Goal: Transaction & Acquisition: Purchase product/service

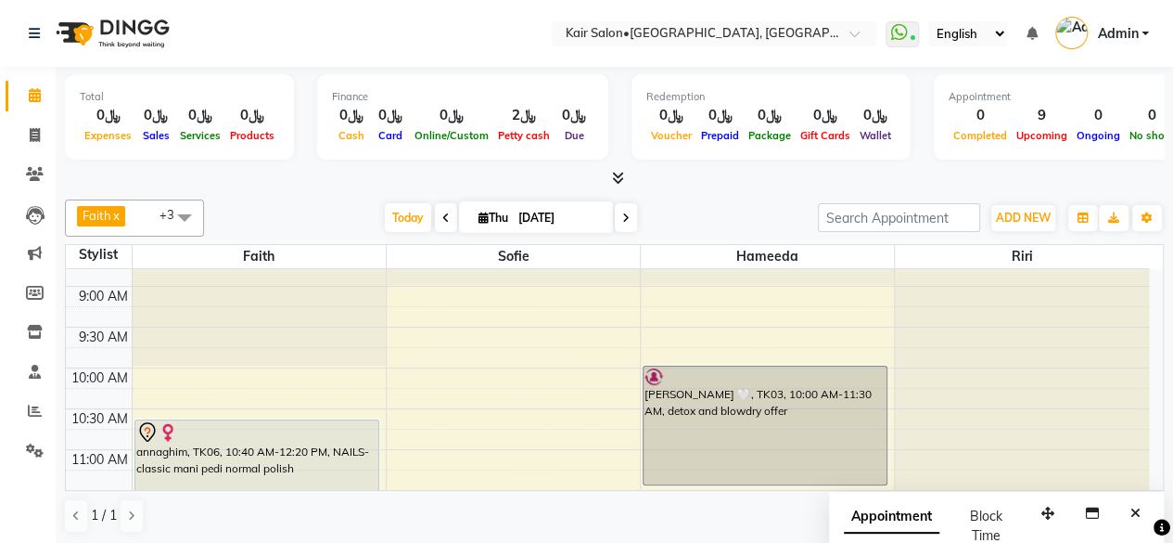
scroll to position [185, 0]
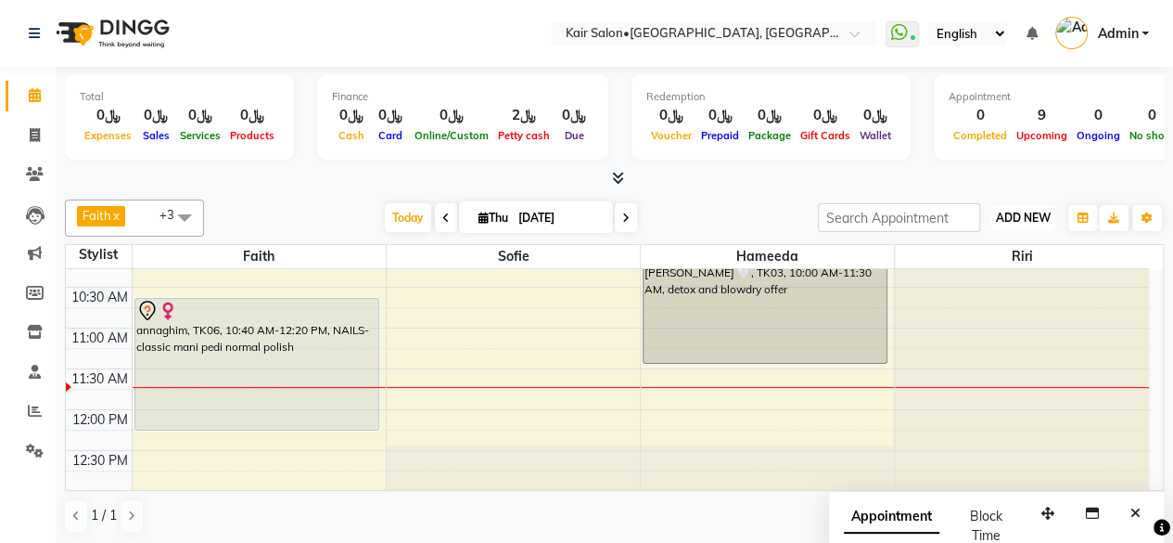
click at [1012, 217] on span "ADD NEW" at bounding box center [1023, 218] width 55 height 14
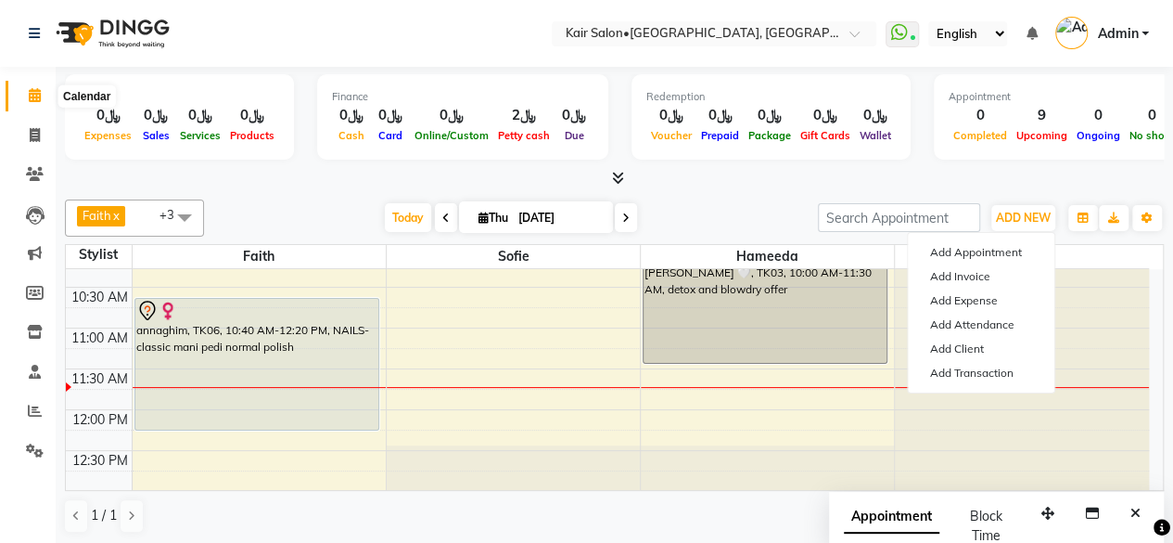
click at [32, 102] on icon at bounding box center [35, 95] width 12 height 14
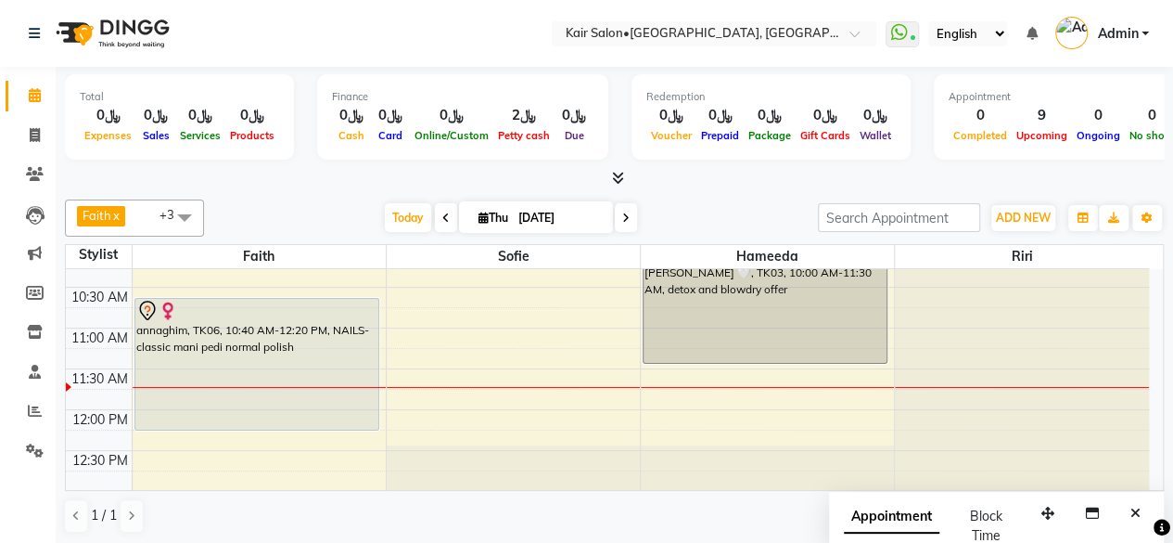
click at [33, 98] on icon at bounding box center [35, 95] width 12 height 14
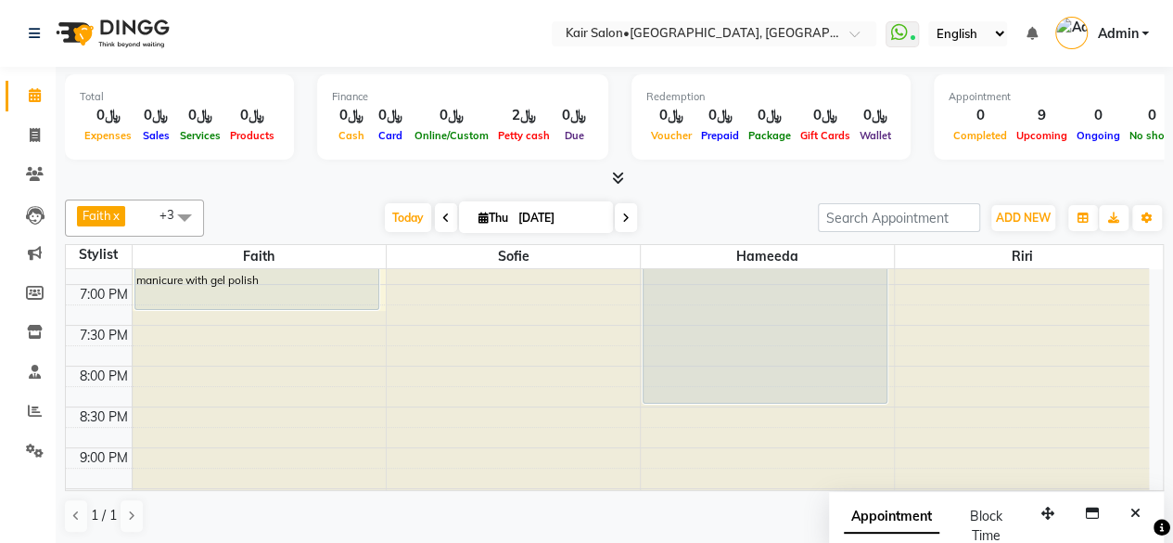
scroll to position [927, 0]
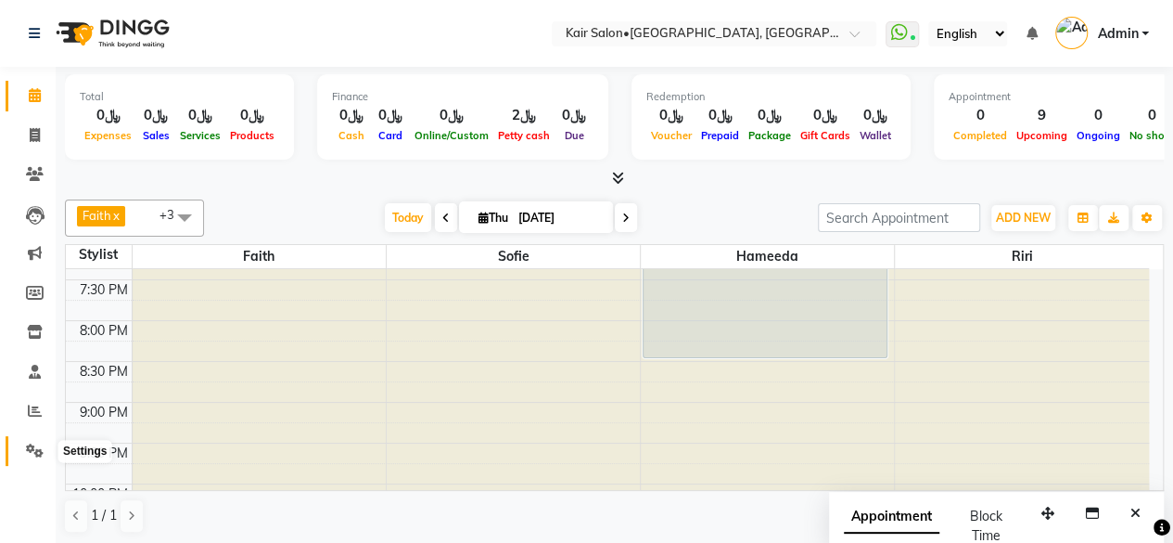
click at [32, 441] on span at bounding box center [35, 451] width 32 height 21
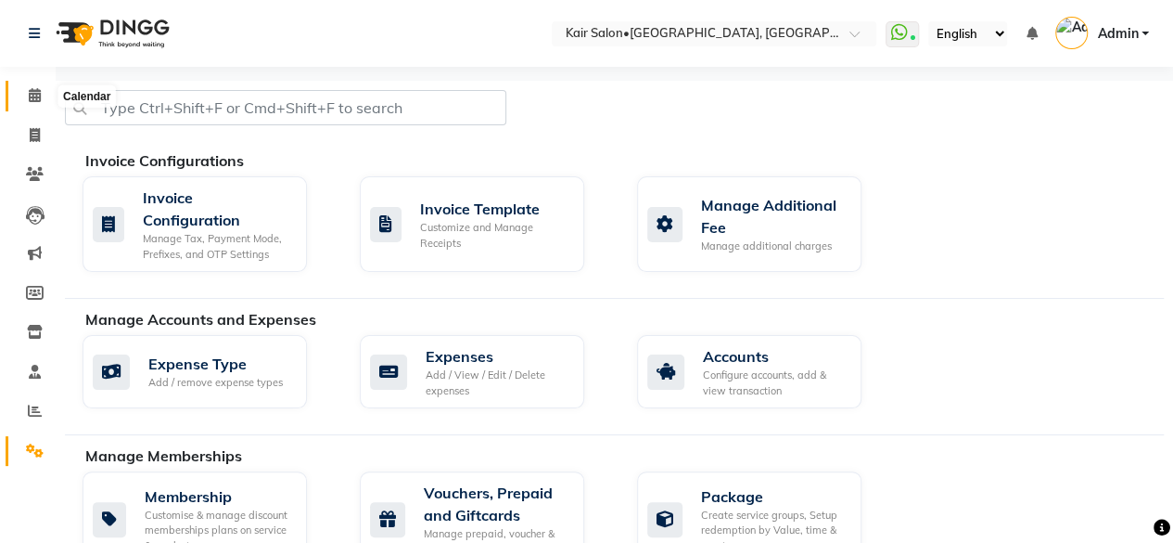
click at [30, 95] on icon at bounding box center [35, 95] width 12 height 14
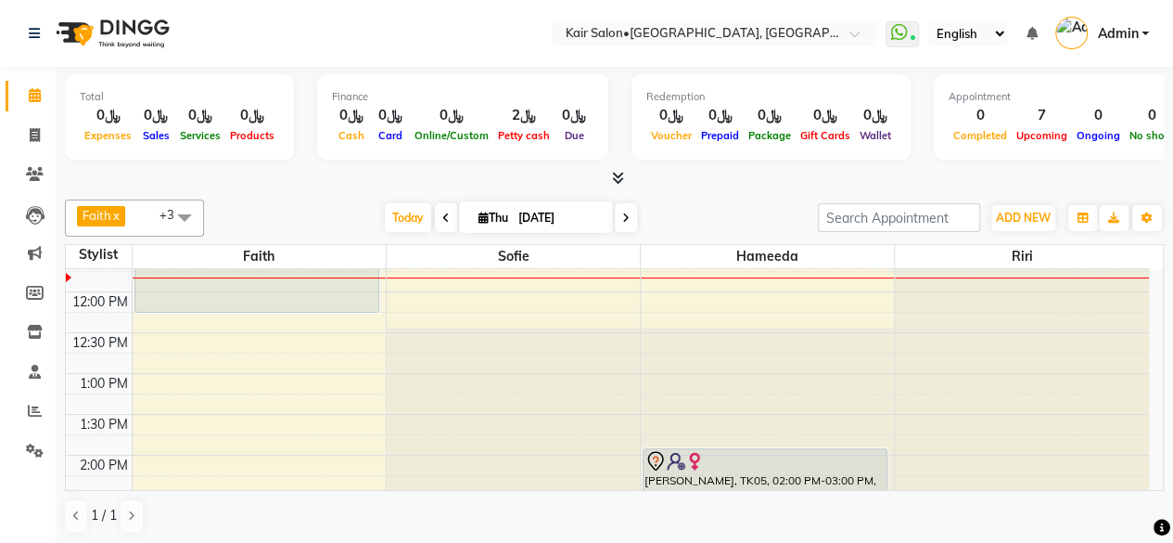
scroll to position [185, 0]
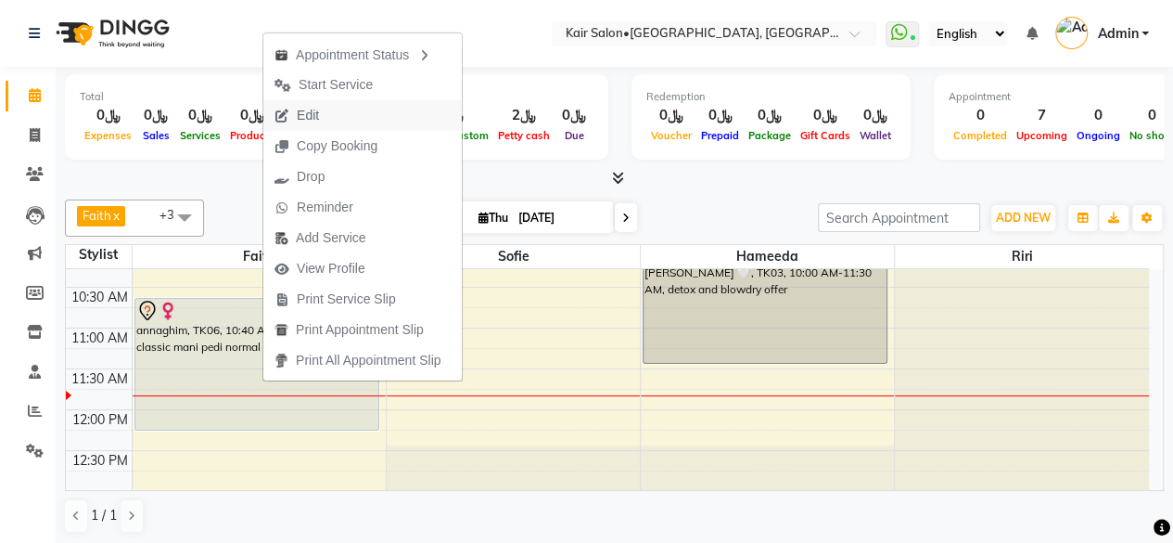
click at [342, 114] on button "Edit" at bounding box center [362, 115] width 198 height 31
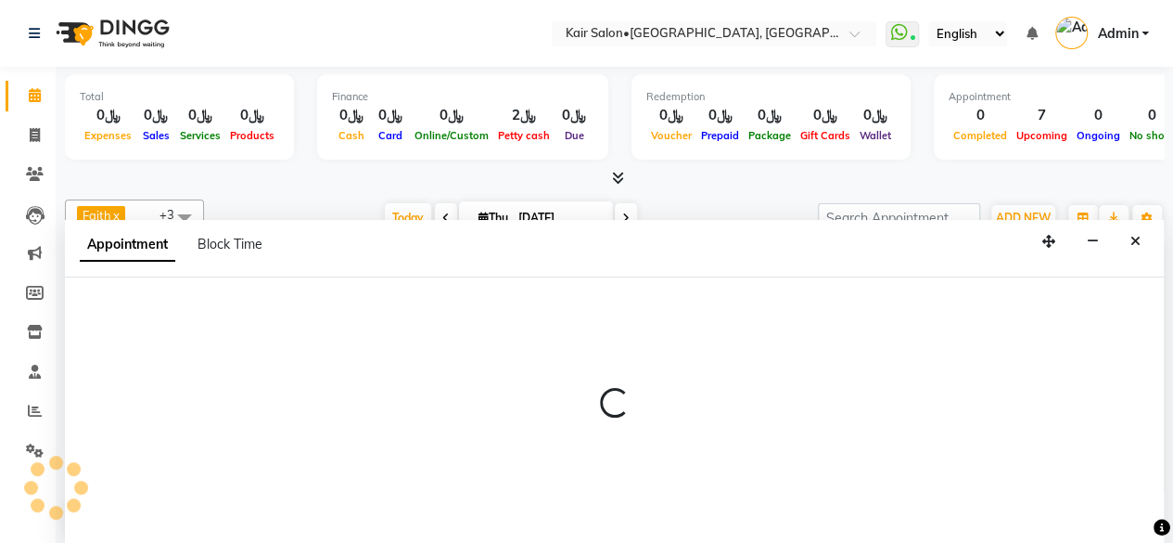
scroll to position [0, 0]
select select "tentative"
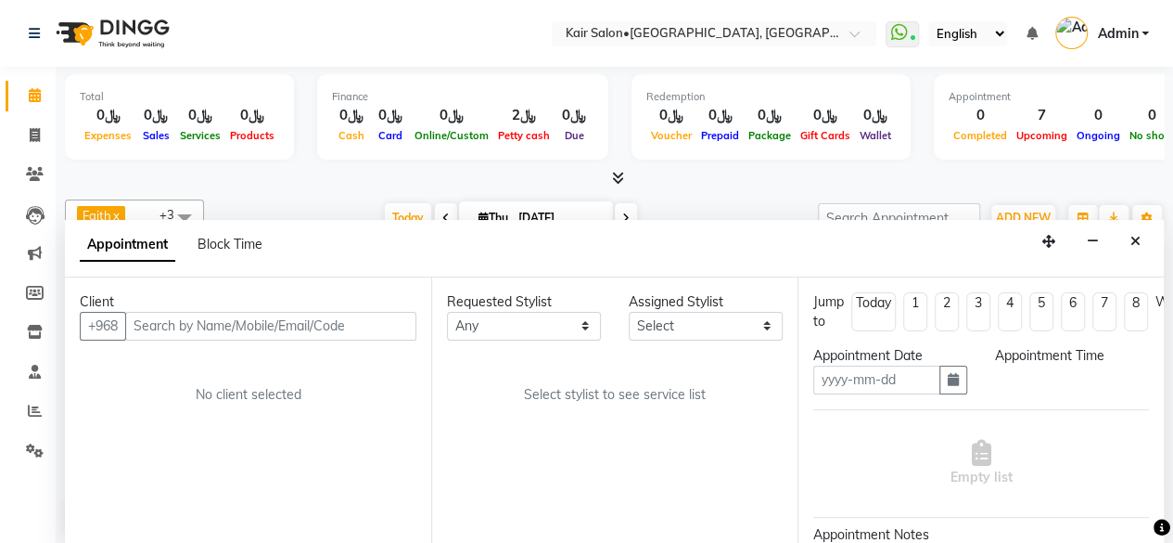
type input "[DATE]"
select select "640"
select select "49362"
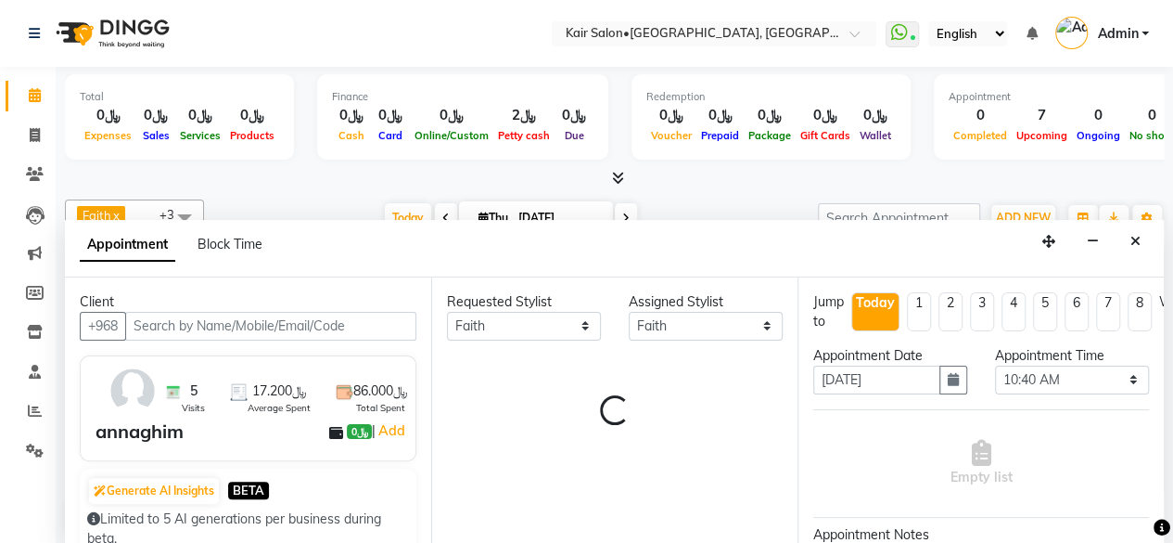
scroll to position [242, 0]
select select "3223"
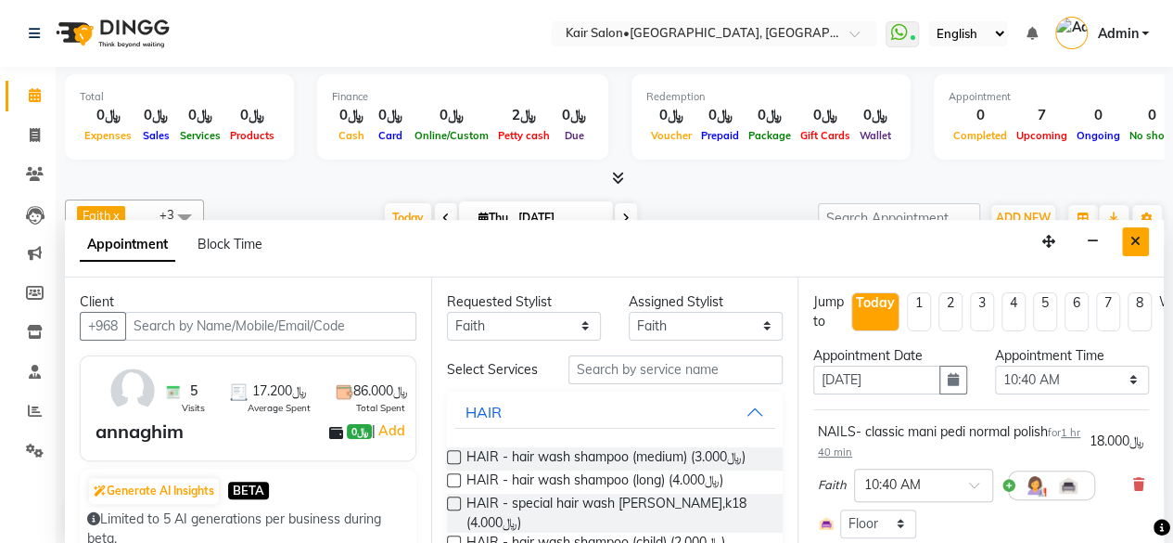
click at [1131, 238] on icon "Close" at bounding box center [1135, 241] width 10 height 13
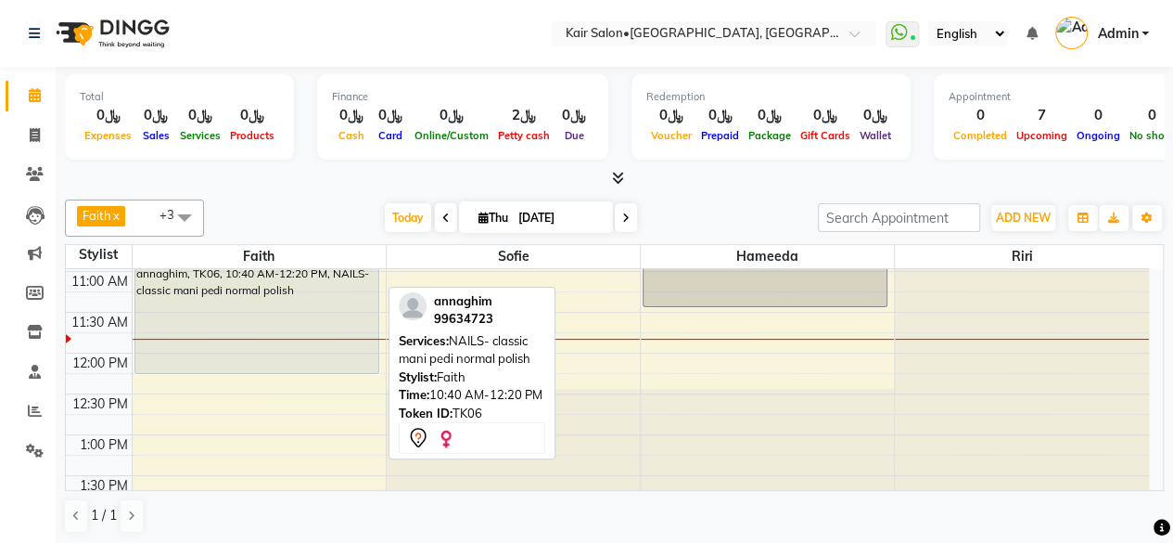
click at [175, 316] on div "annaghim, TK06, 10:40 AM-12:20 PM, NAILS- classic mani pedi normal polish" at bounding box center [256, 307] width 243 height 131
select select "7"
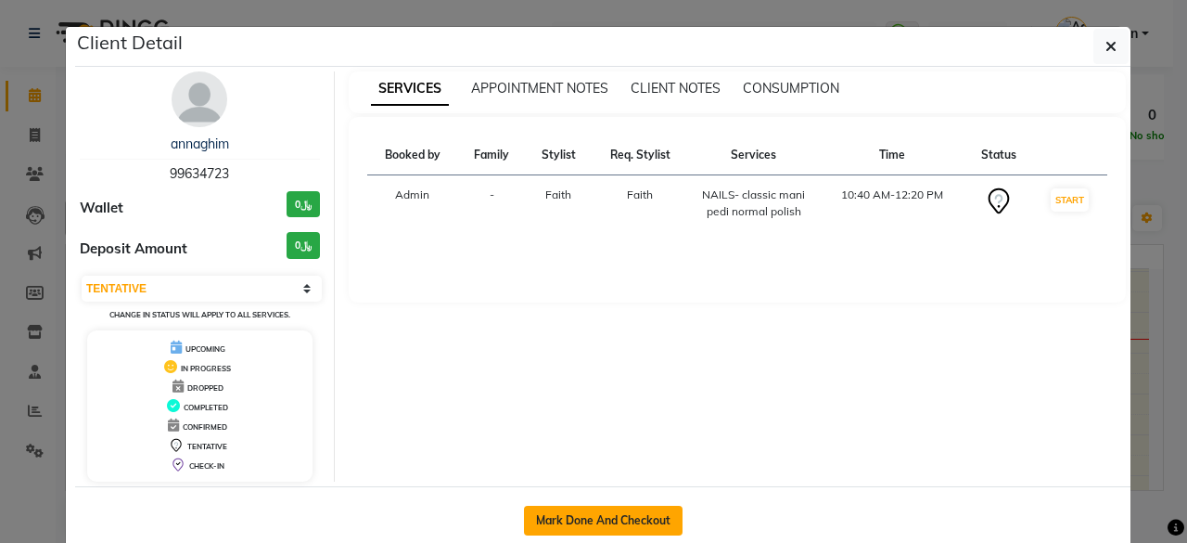
click at [556, 512] on button "Mark Done And Checkout" at bounding box center [603, 520] width 159 height 30
select select "service"
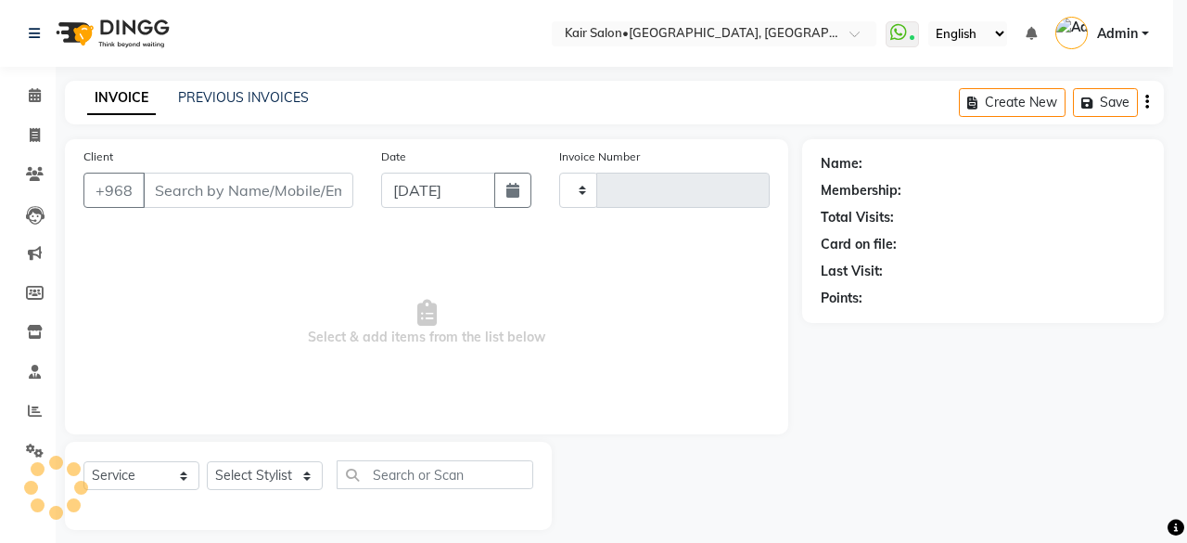
type input "1684"
select select "6490"
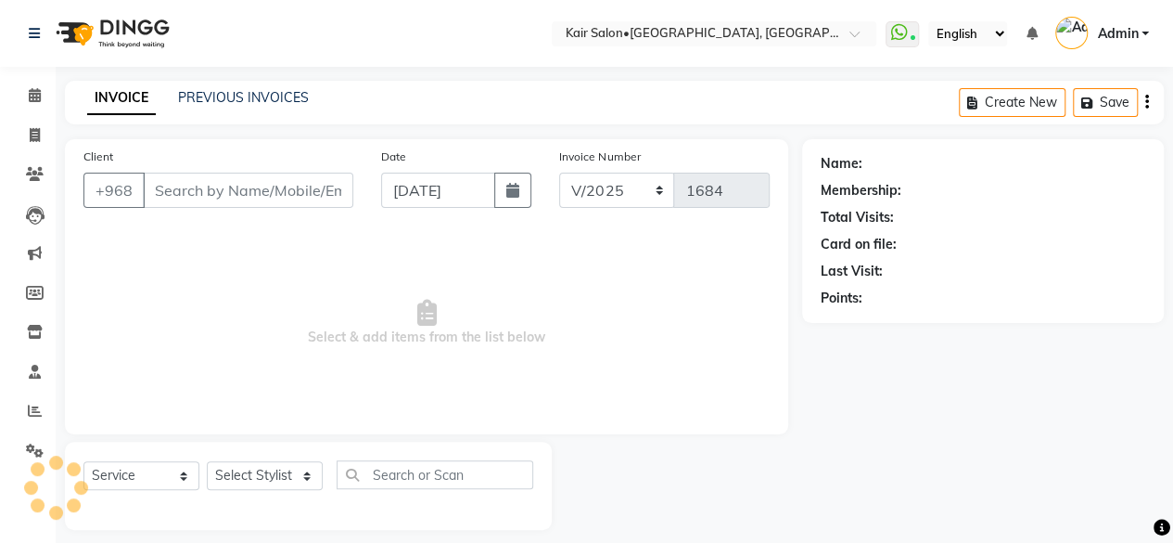
type input "99634723"
select select "49362"
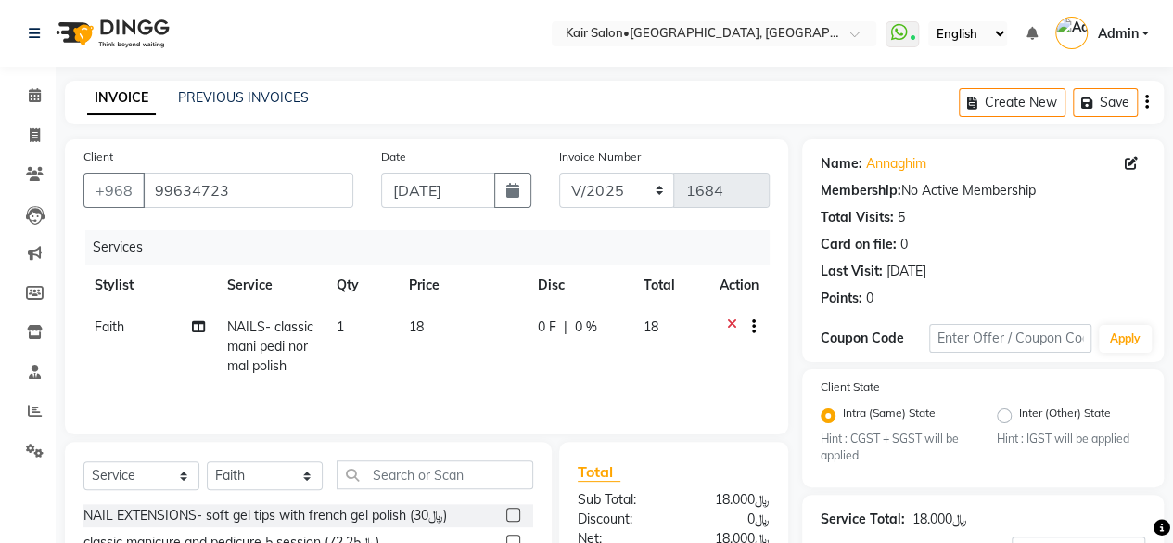
click at [497, 358] on td "18" at bounding box center [462, 346] width 129 height 81
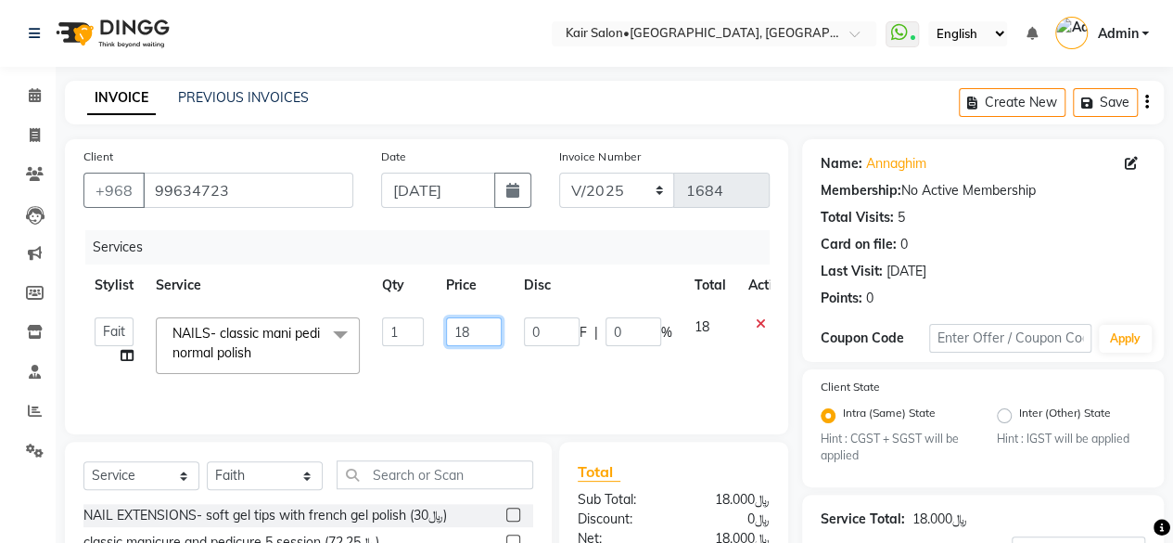
click at [486, 331] on input "18" at bounding box center [474, 331] width 56 height 29
type input "1"
type input "0"
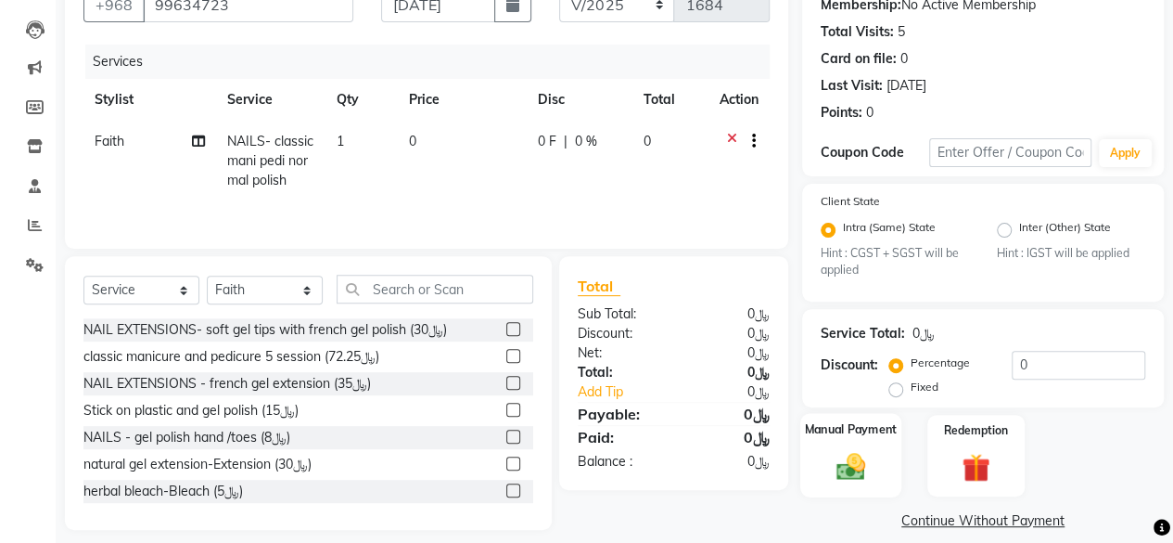
scroll to position [204, 0]
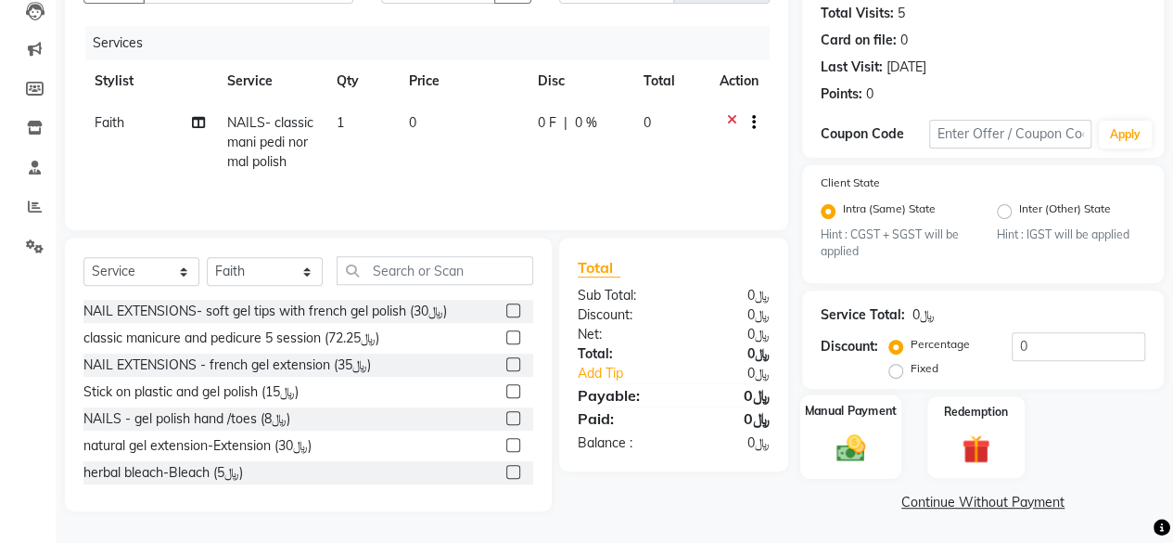
click at [853, 449] on img at bounding box center [850, 447] width 47 height 33
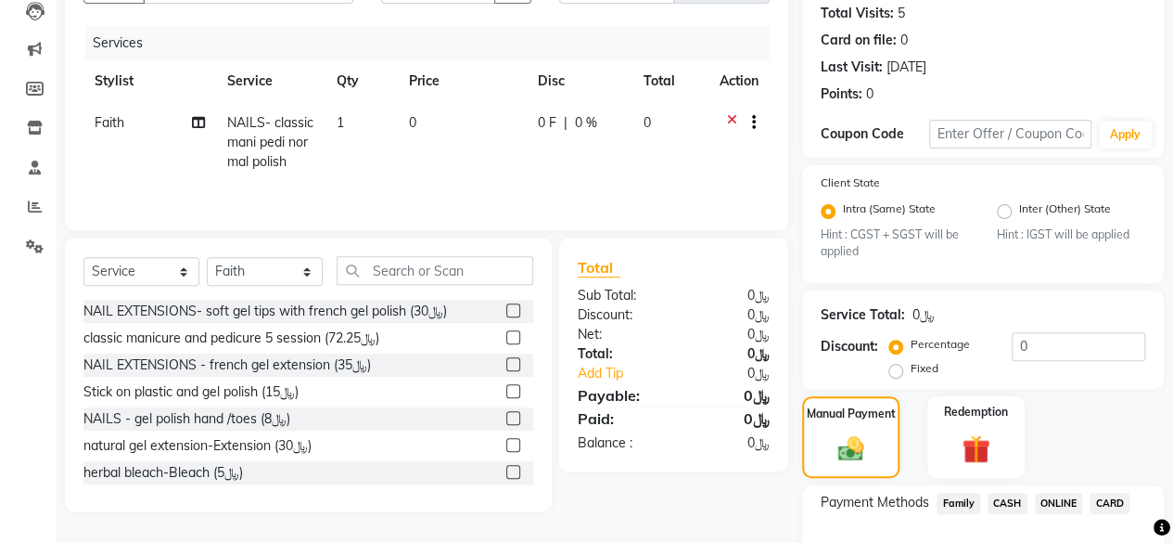
click at [1106, 505] on span "CARD" at bounding box center [1110, 502] width 40 height 21
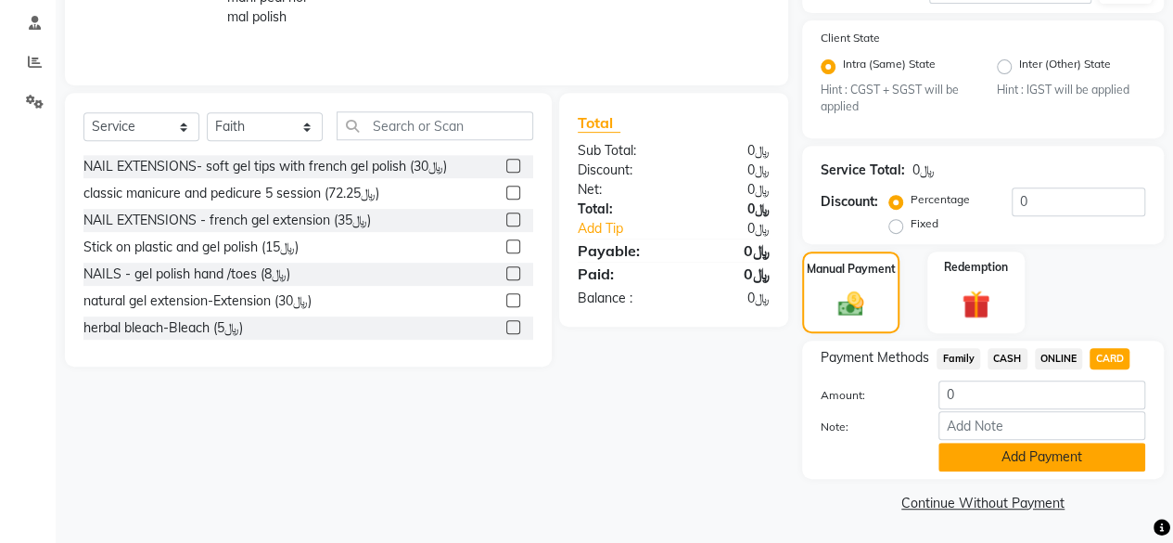
click at [1011, 453] on button "Add Payment" at bounding box center [1042, 456] width 207 height 29
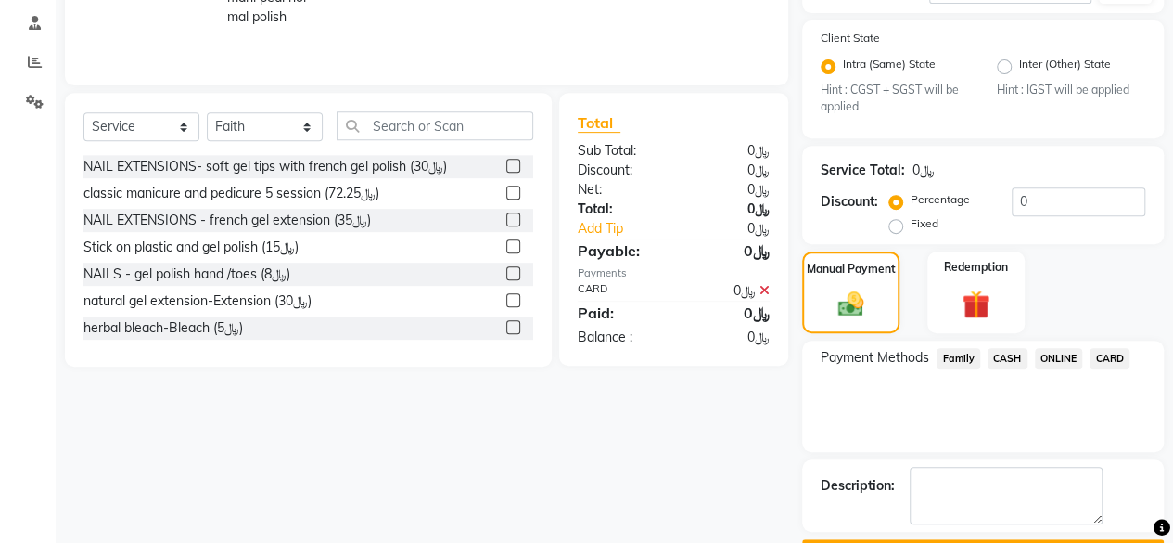
scroll to position [399, 0]
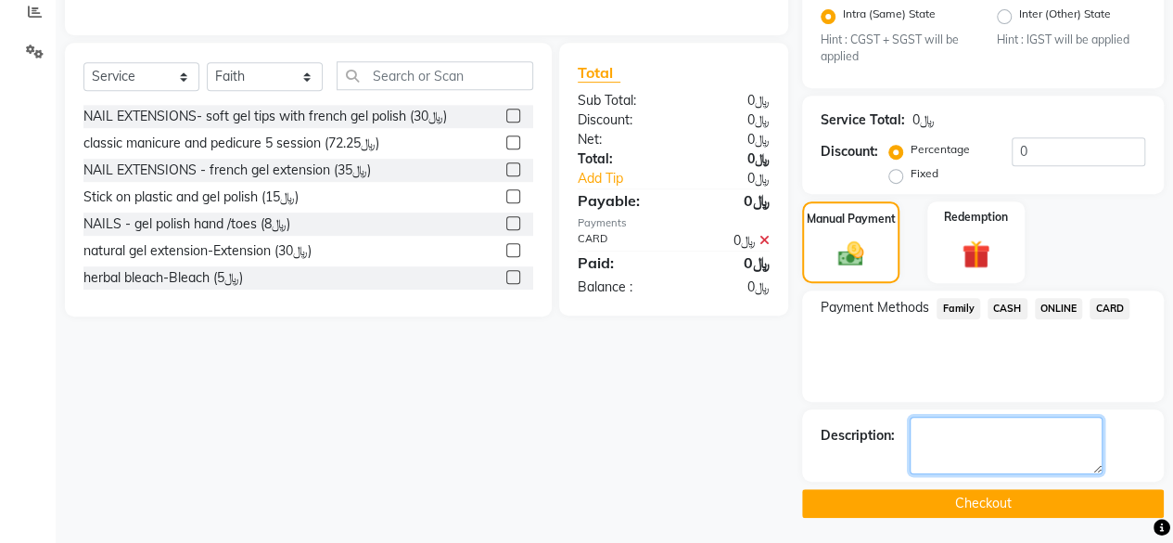
click at [999, 452] on textarea at bounding box center [1006, 444] width 193 height 57
type textarea "gift voucher from [PERSON_NAME]"
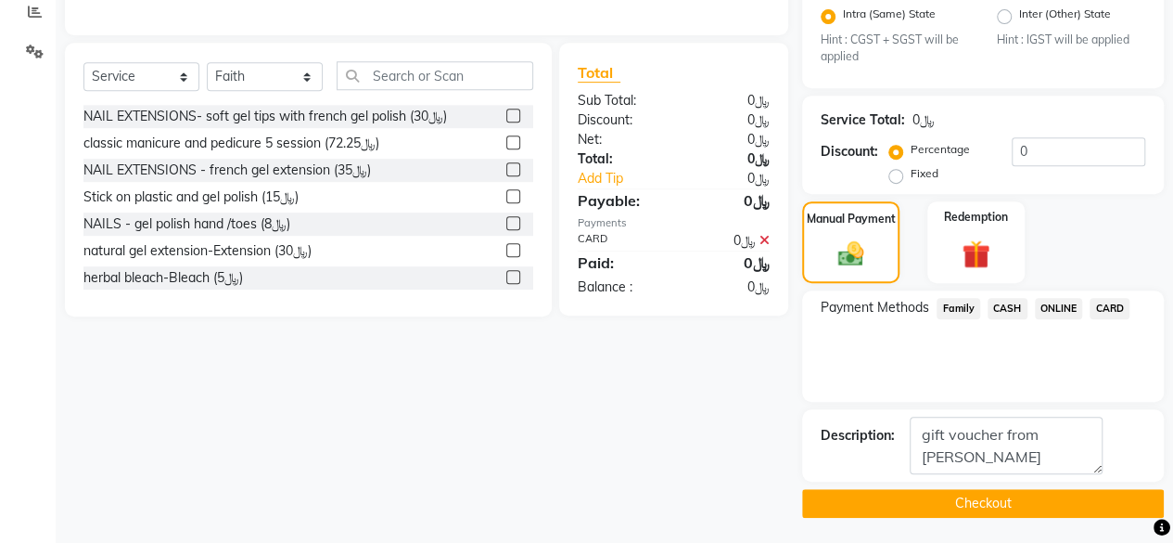
click at [989, 504] on button "Checkout" at bounding box center [983, 503] width 362 height 29
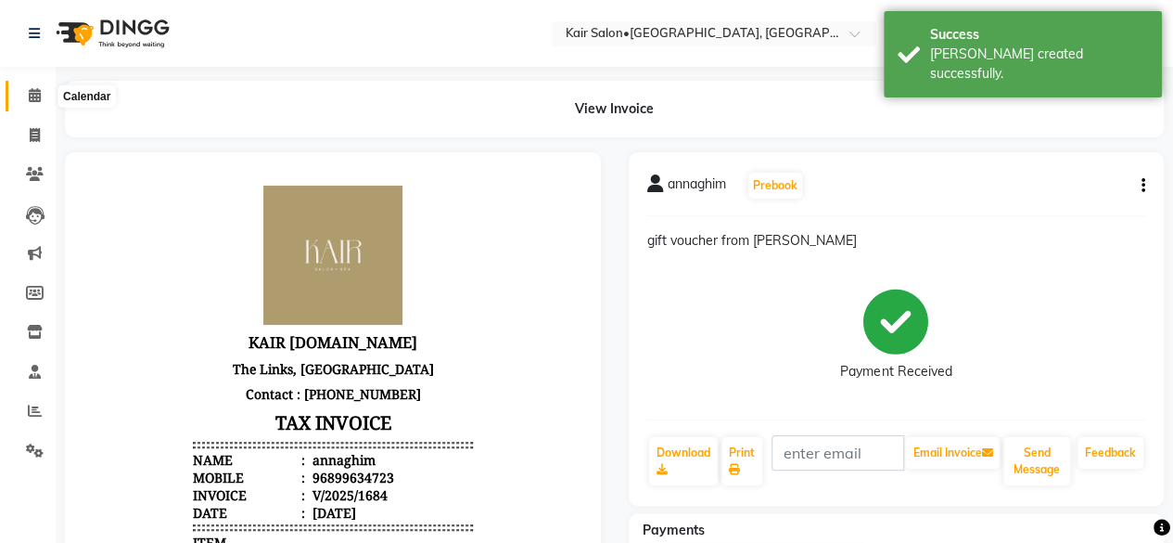
click at [35, 90] on icon at bounding box center [35, 95] width 12 height 14
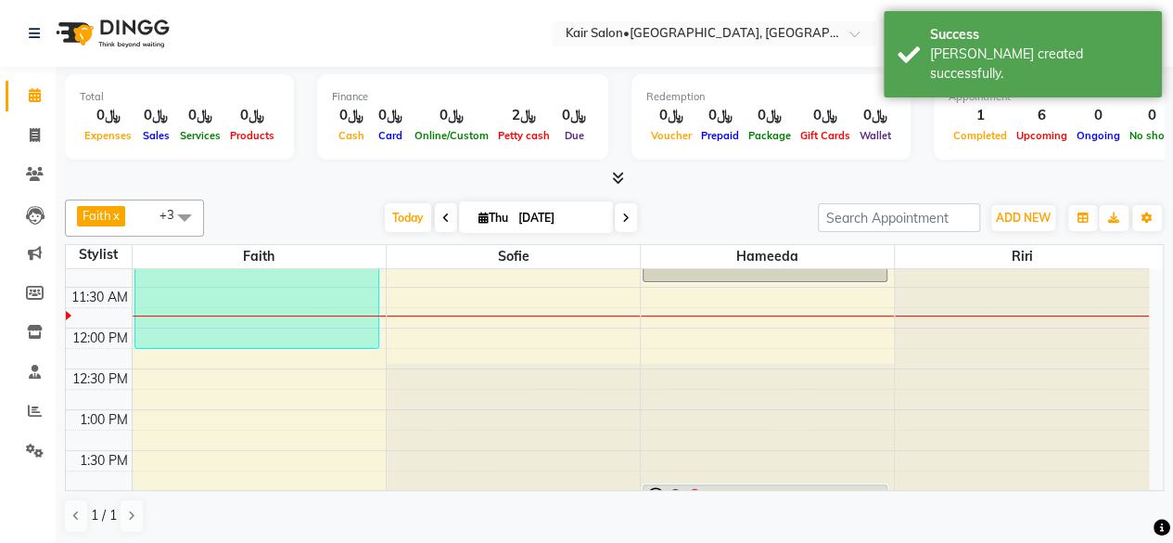
scroll to position [371, 0]
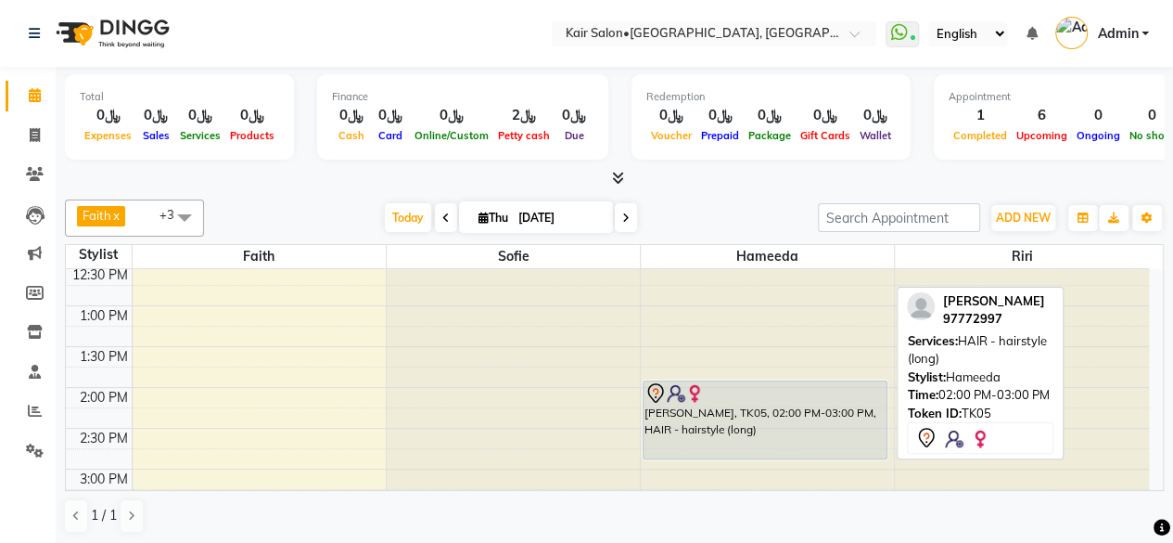
click at [790, 418] on div "[PERSON_NAME], TK05, 02:00 PM-03:00 PM, HAIR - hairstyle (long)" at bounding box center [765, 419] width 243 height 77
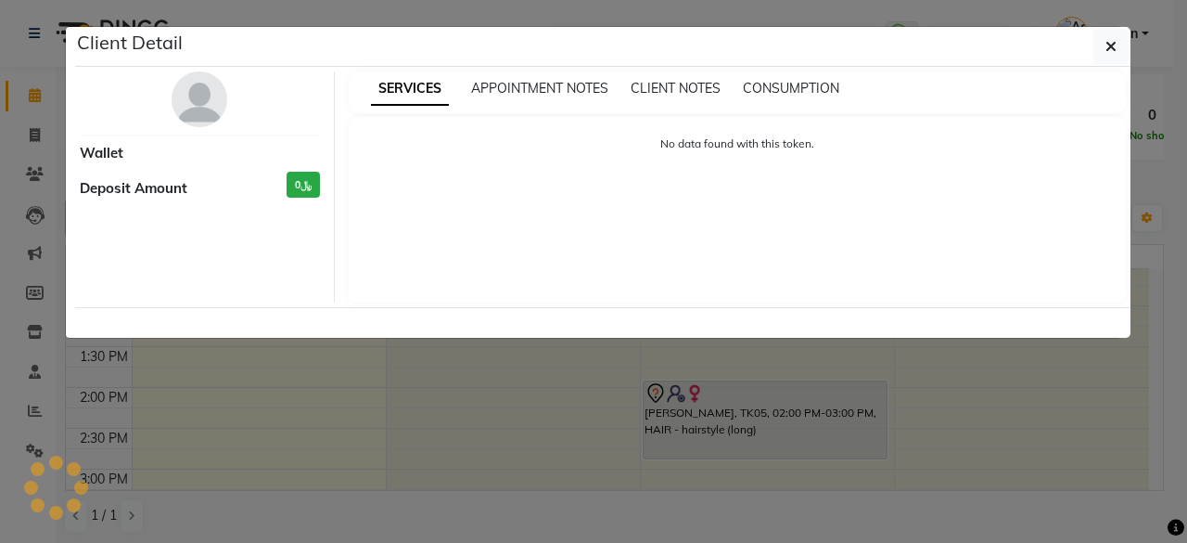
select select "7"
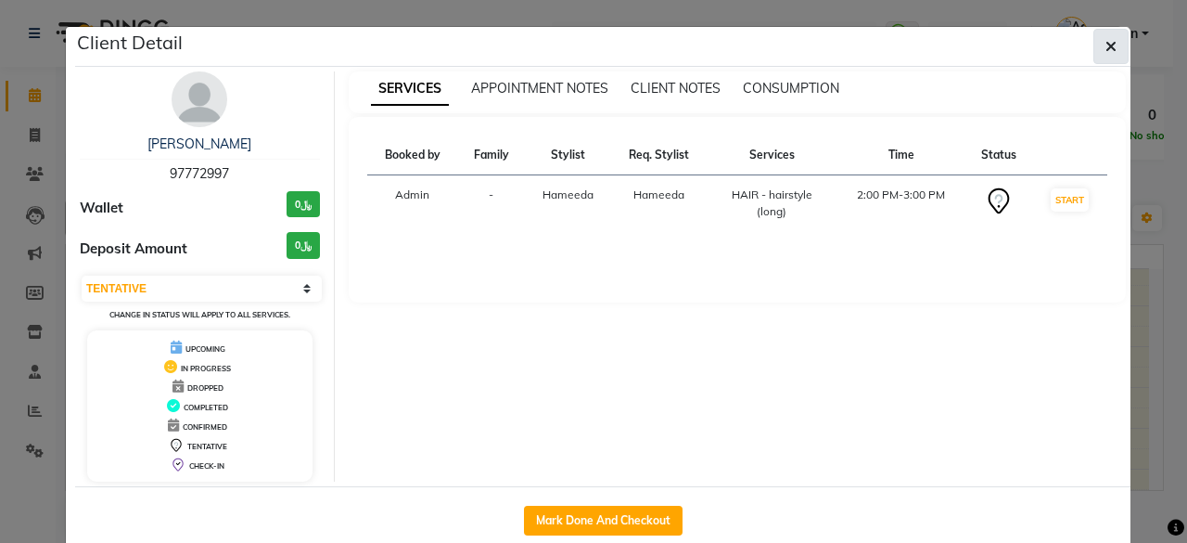
click at [1113, 44] on button "button" at bounding box center [1110, 46] width 35 height 35
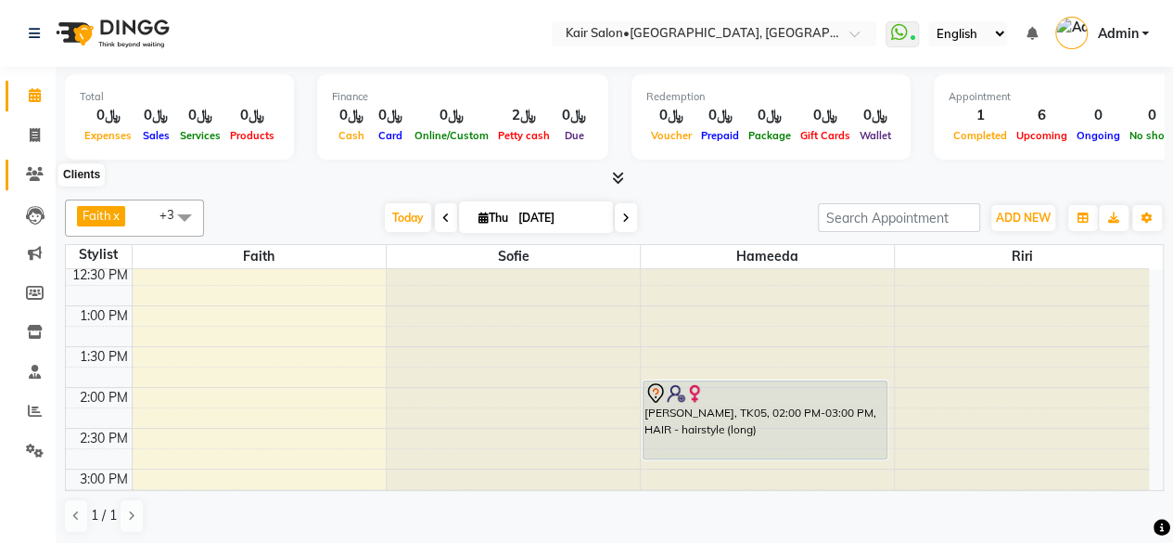
click at [35, 169] on icon at bounding box center [35, 174] width 18 height 14
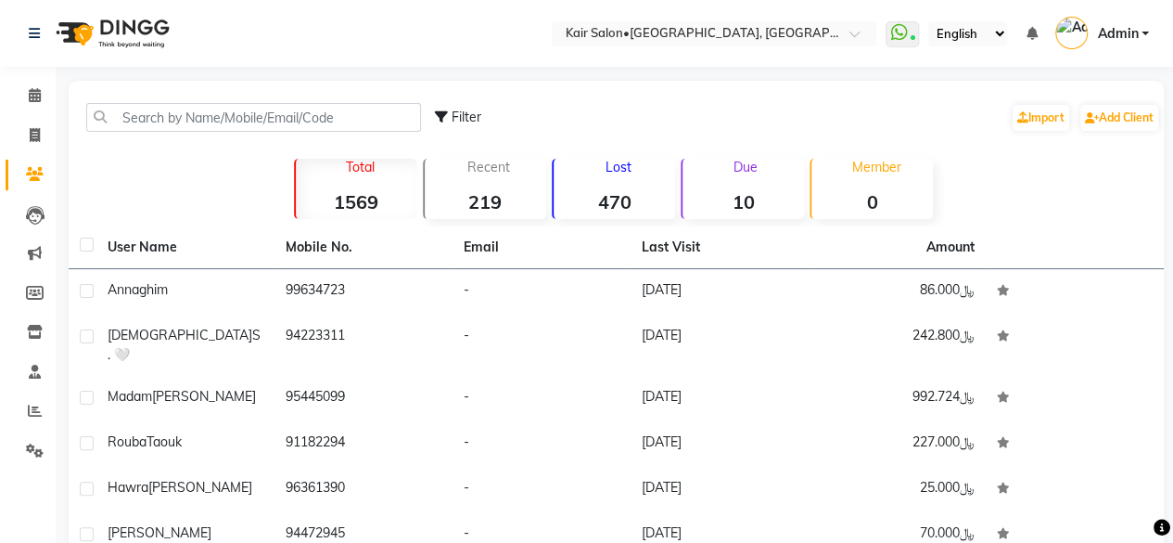
click at [96, 192] on div "Total 1569 Recent 219 Lost 470 Due 10 Member 0" at bounding box center [616, 186] width 1057 height 65
drag, startPoint x: 37, startPoint y: 101, endPoint x: 52, endPoint y: 111, distance: 18.0
click at [37, 101] on icon at bounding box center [35, 95] width 12 height 14
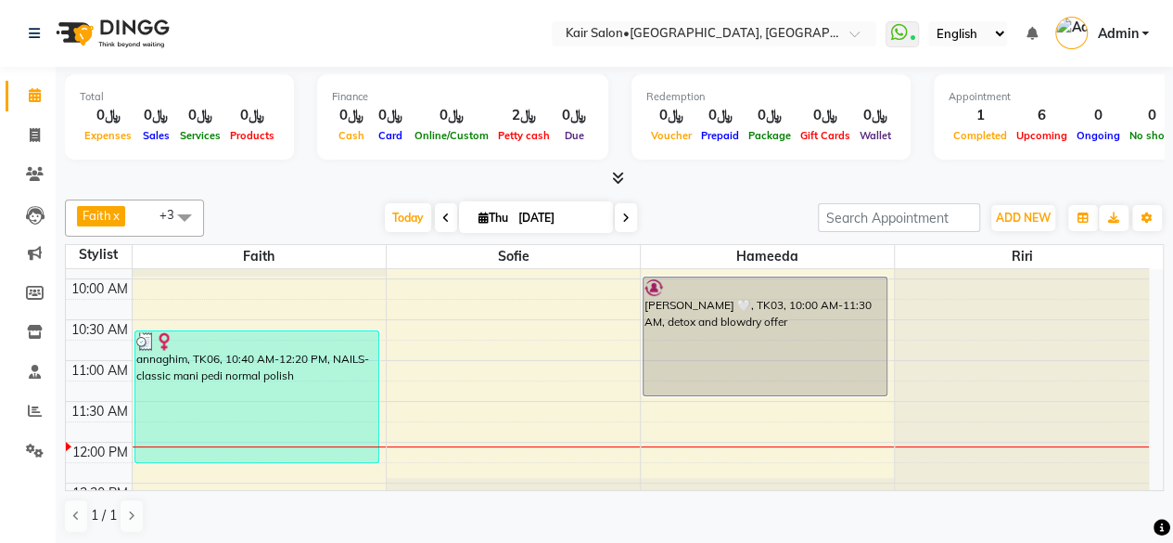
scroll to position [278, 0]
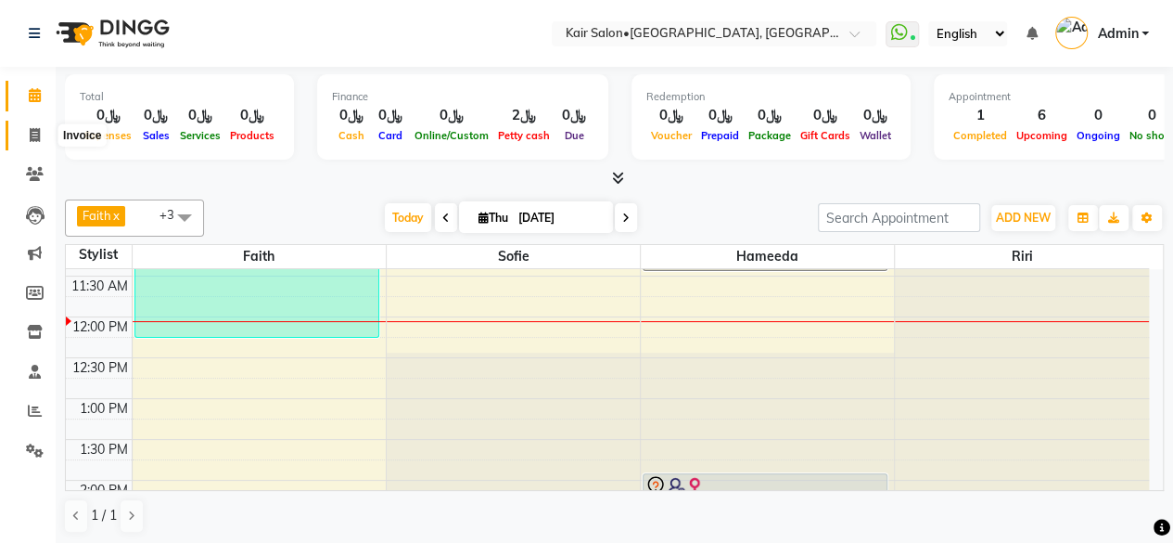
click at [38, 134] on icon at bounding box center [35, 135] width 10 height 14
select select "service"
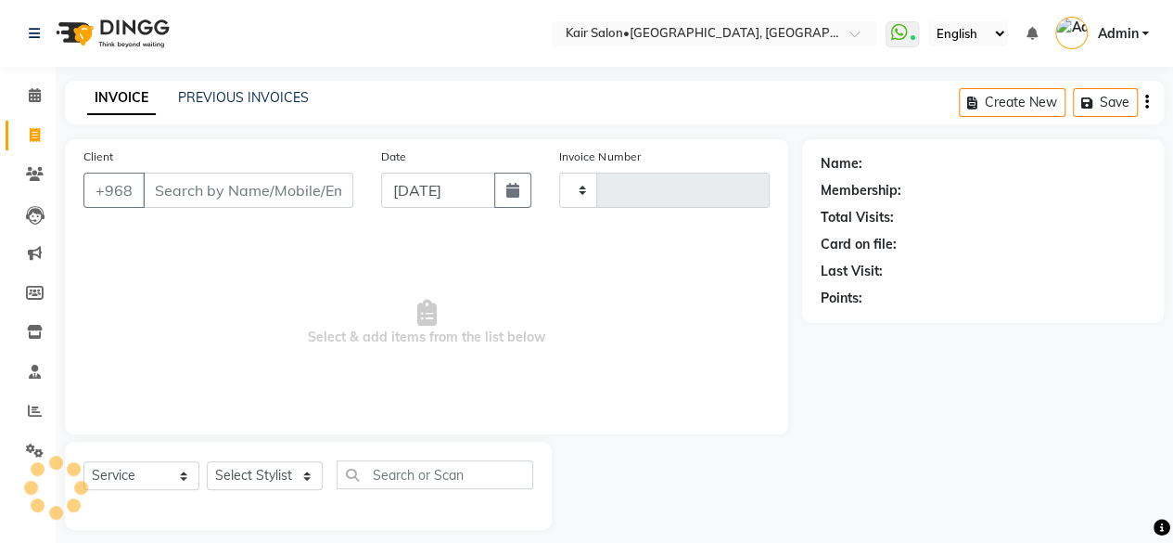
type input "1685"
select select "6490"
click at [198, 194] on input "Client" at bounding box center [248, 189] width 211 height 35
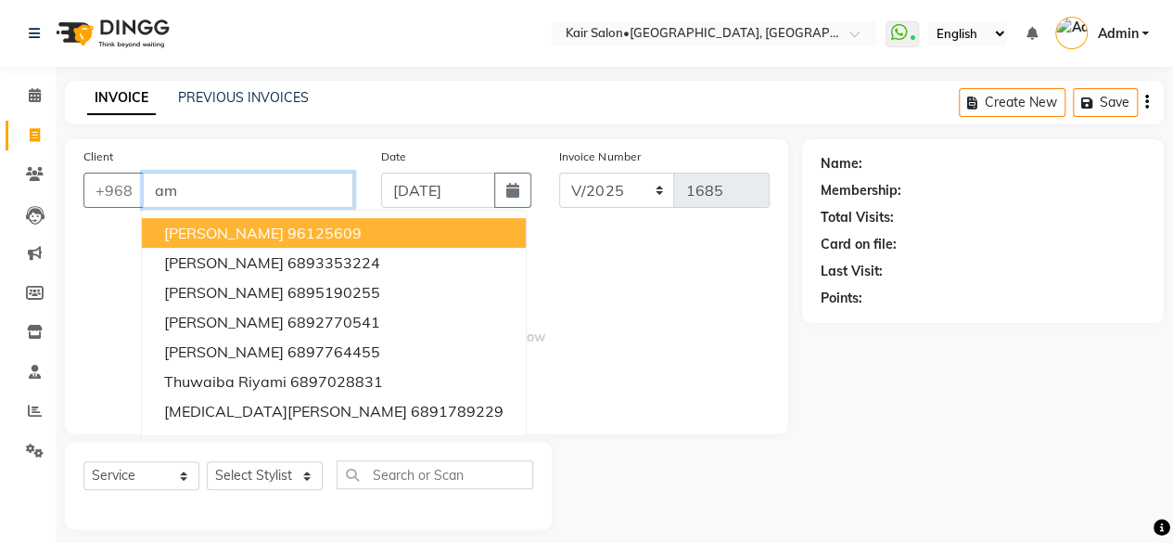
type input "a"
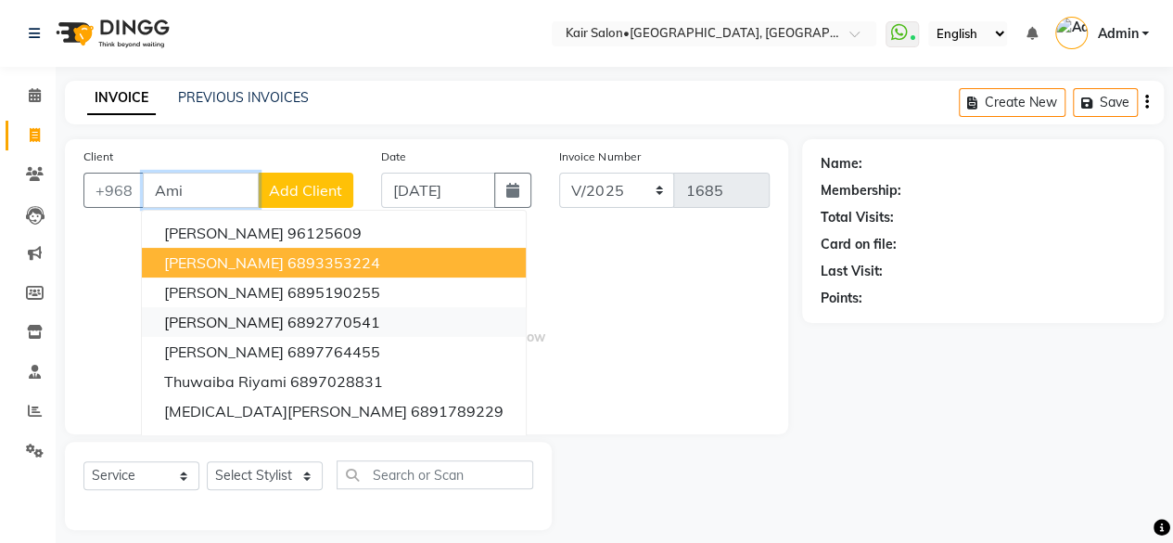
scroll to position [14, 0]
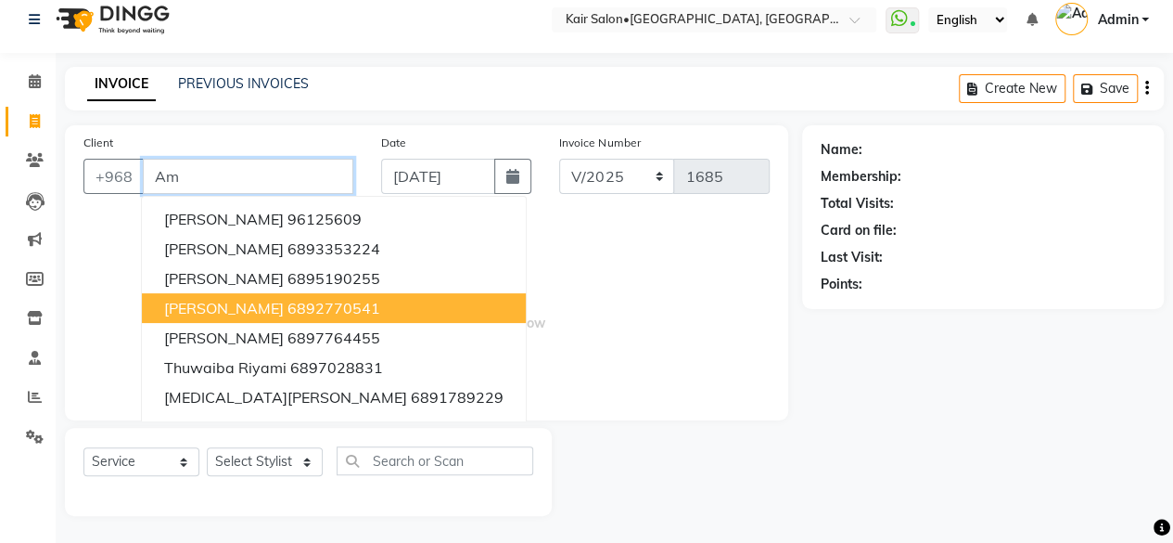
type input "A"
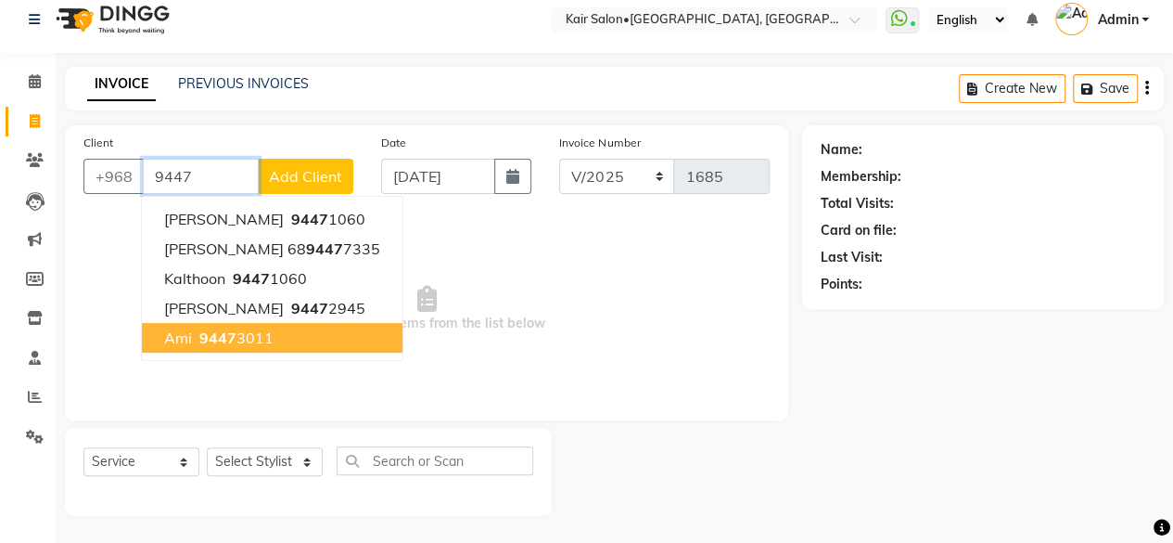
click at [250, 331] on ngb-highlight "9447 3011" at bounding box center [235, 337] width 78 height 19
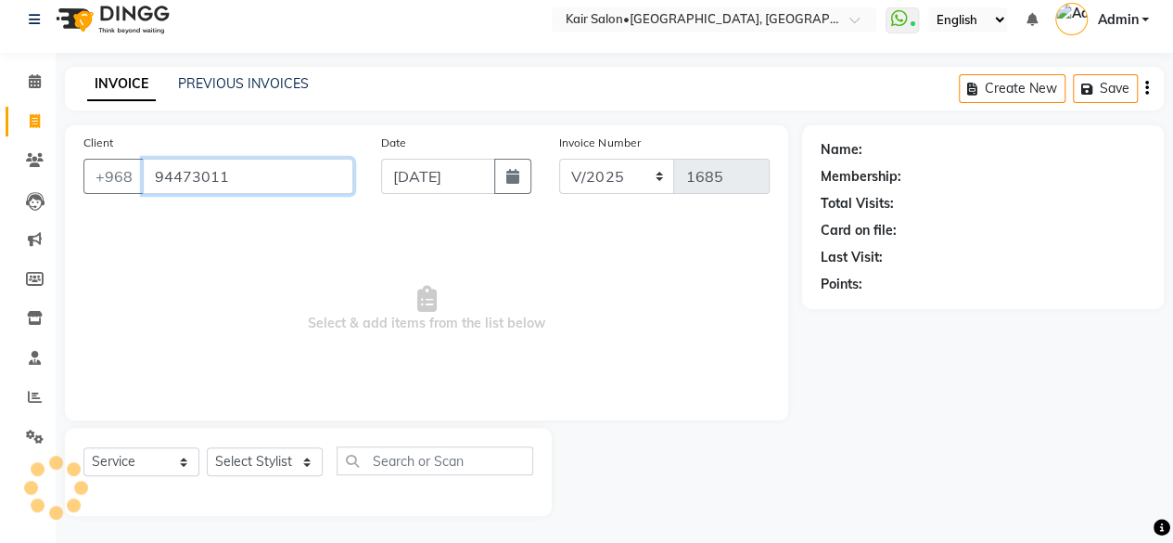
type input "94473011"
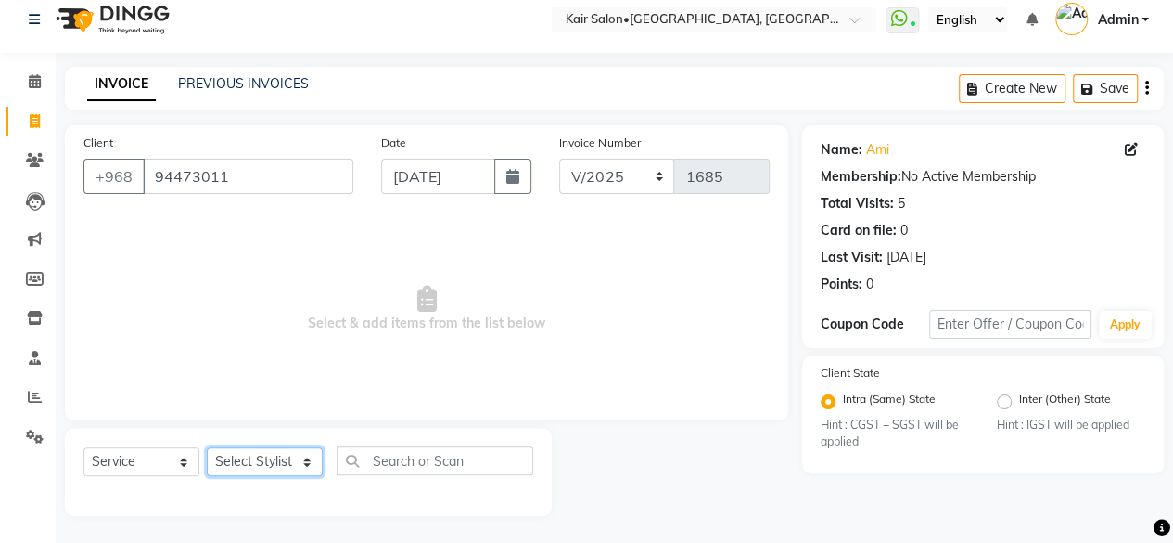
click at [311, 465] on select "Select Stylist Faith HABSATBEE [PERSON_NAME] staffs Madam [PERSON_NAME] Madam […" at bounding box center [265, 461] width 116 height 29
select select "89249"
click at [207, 447] on select "Select Stylist Faith HABSATBEE [PERSON_NAME] staffs Madam [PERSON_NAME] Madam […" at bounding box center [265, 461] width 116 height 29
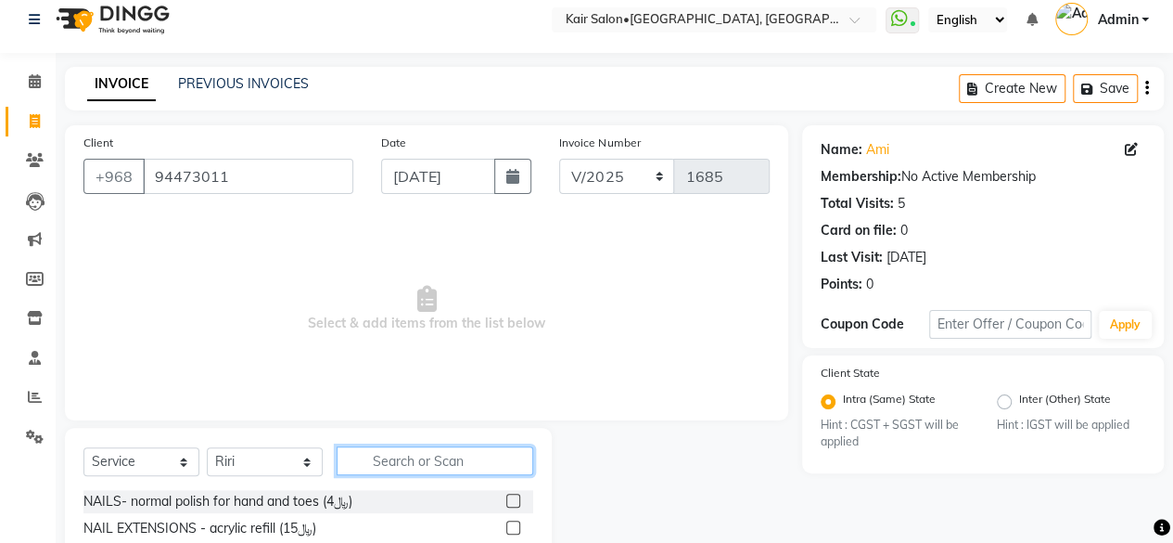
click at [412, 461] on input "text" at bounding box center [435, 460] width 197 height 29
type input "classic"
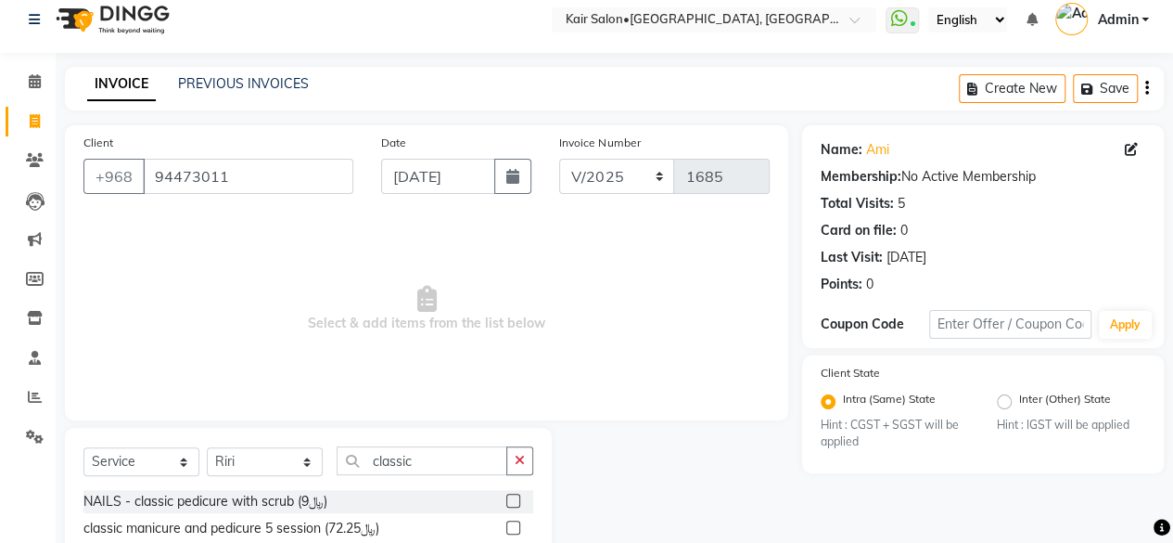
click at [506, 501] on label at bounding box center [513, 500] width 14 height 14
click at [506, 501] on input "checkbox" at bounding box center [512, 501] width 12 height 12
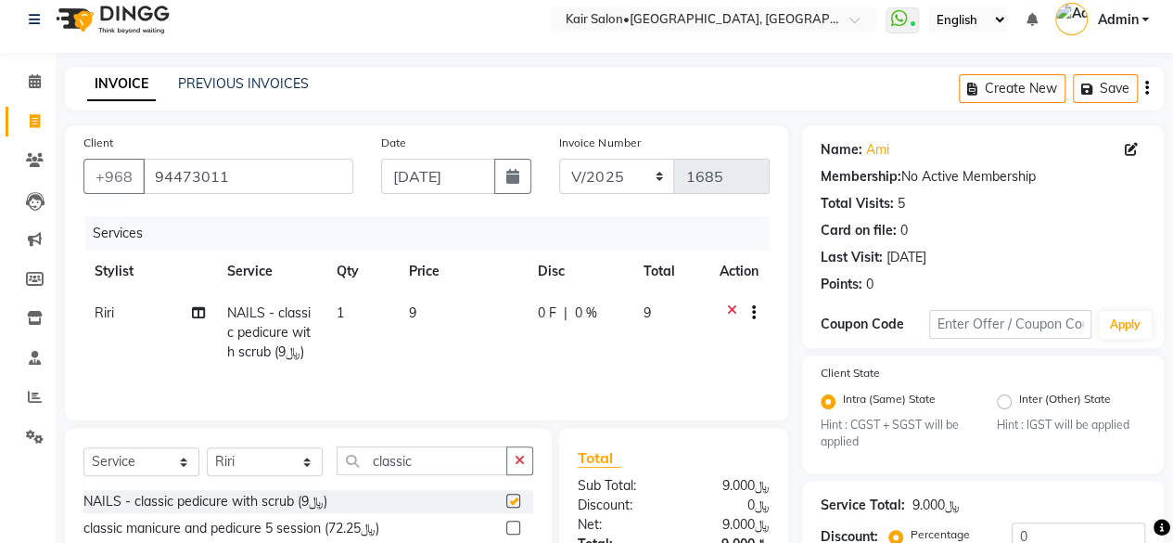
checkbox input "false"
click at [453, 456] on input "classic" at bounding box center [422, 460] width 171 height 29
type input "c"
type input "normal"
click at [511, 497] on label at bounding box center [513, 500] width 14 height 14
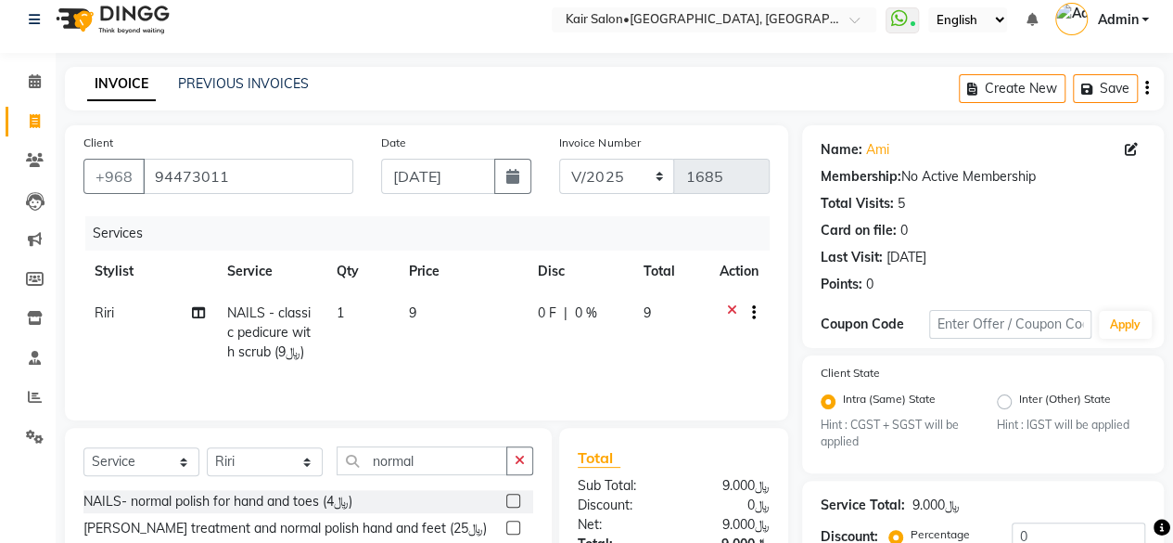
click at [511, 497] on input "checkbox" at bounding box center [512, 501] width 12 height 12
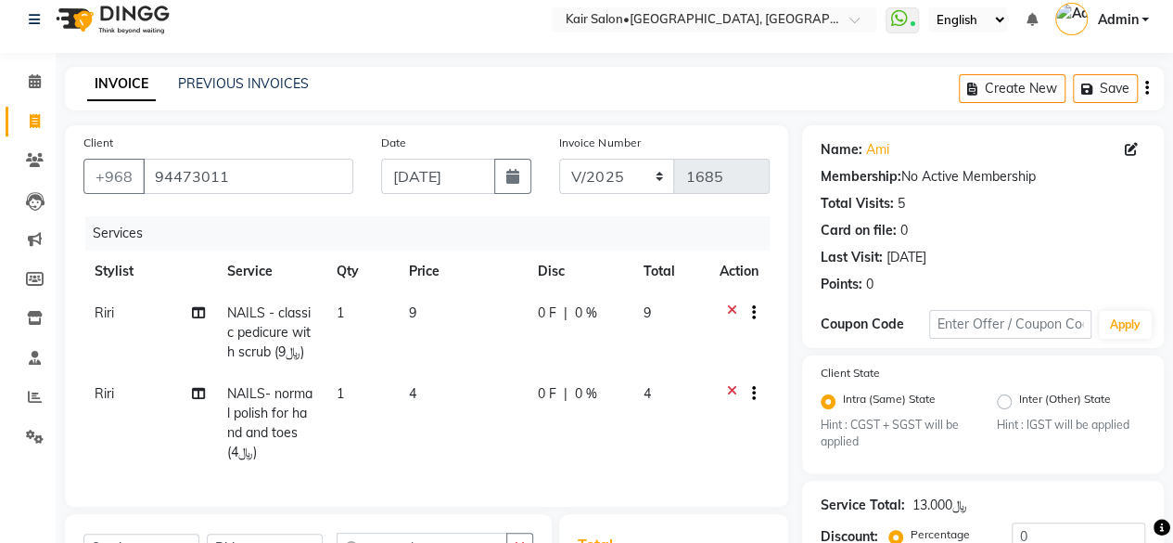
checkbox input "false"
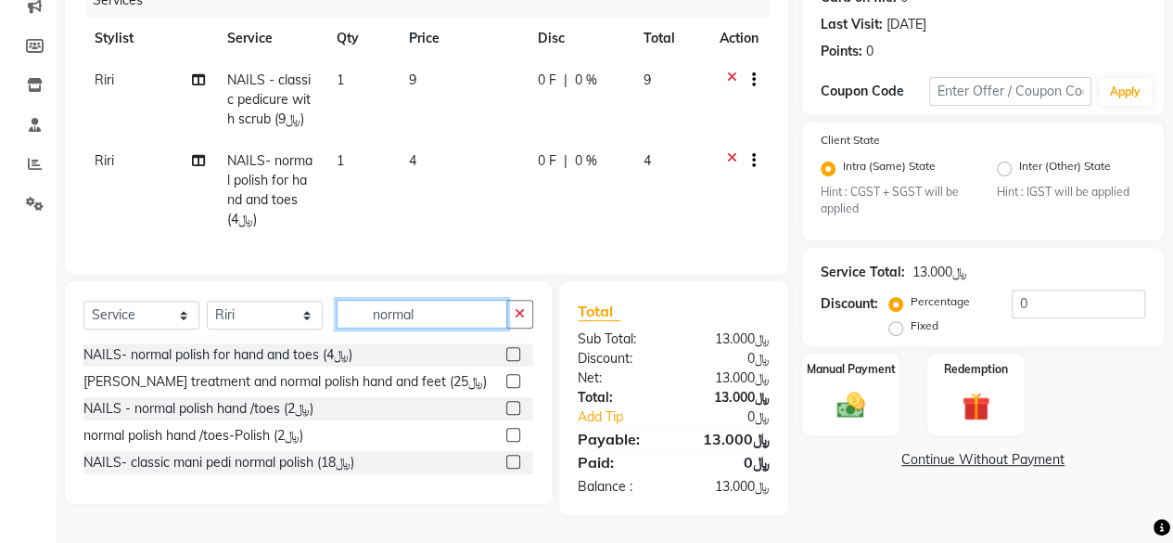
click at [443, 310] on input "normal" at bounding box center [422, 314] width 171 height 29
type input "n"
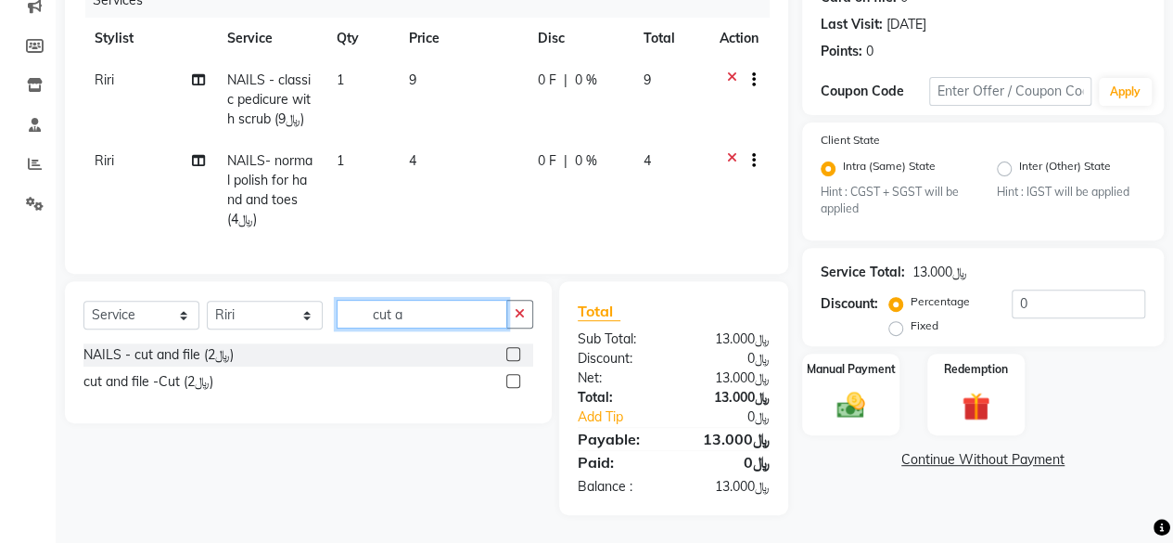
type input "cut a"
click at [516, 379] on label at bounding box center [513, 381] width 14 height 14
click at [516, 379] on input "checkbox" at bounding box center [512, 382] width 12 height 12
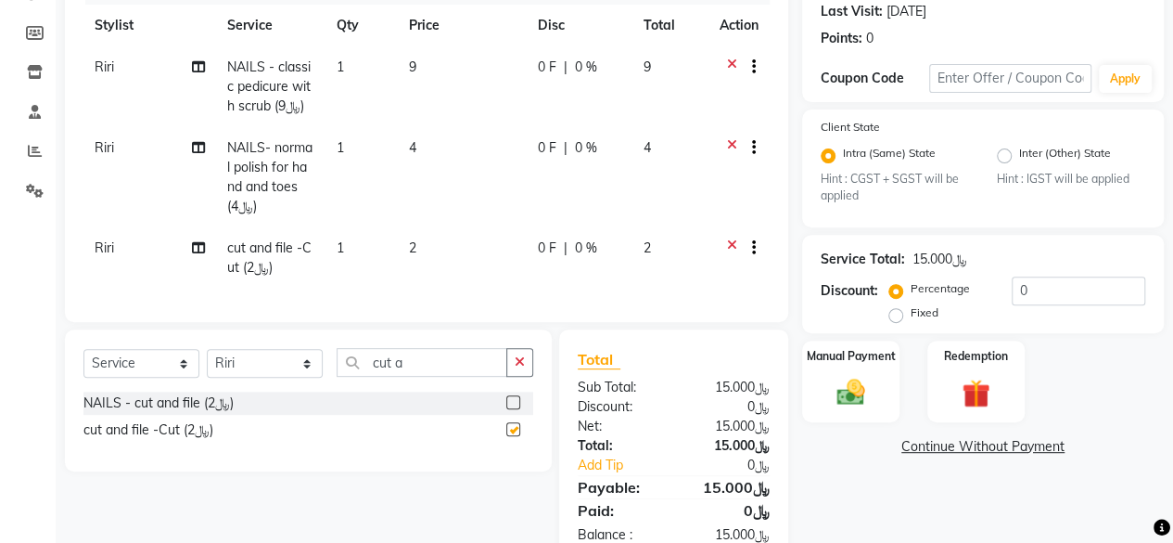
checkbox input "false"
click at [856, 396] on img at bounding box center [850, 392] width 47 height 33
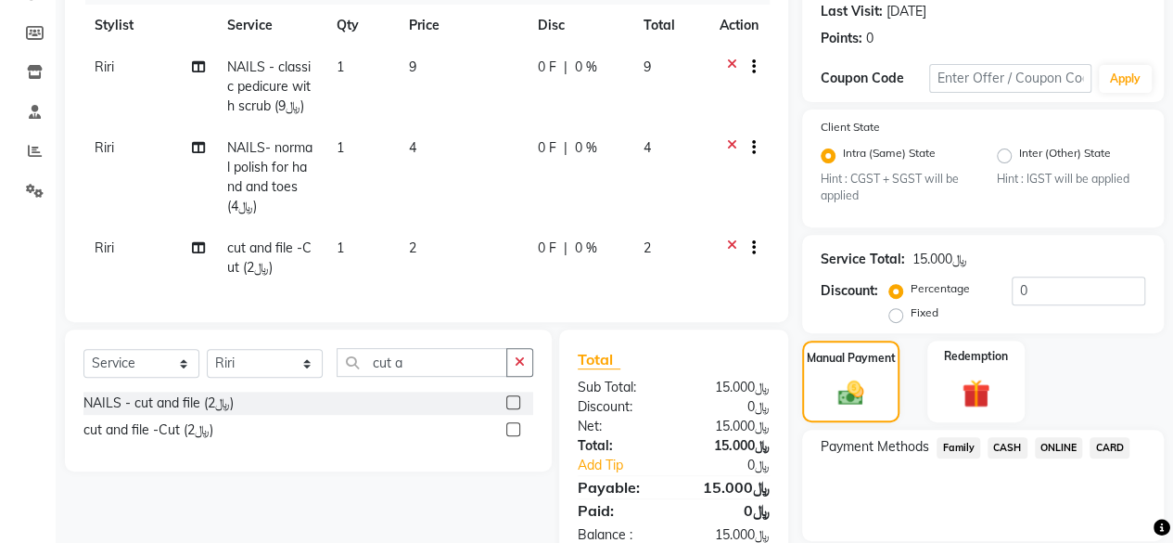
click at [1120, 446] on span "CARD" at bounding box center [1110, 447] width 40 height 21
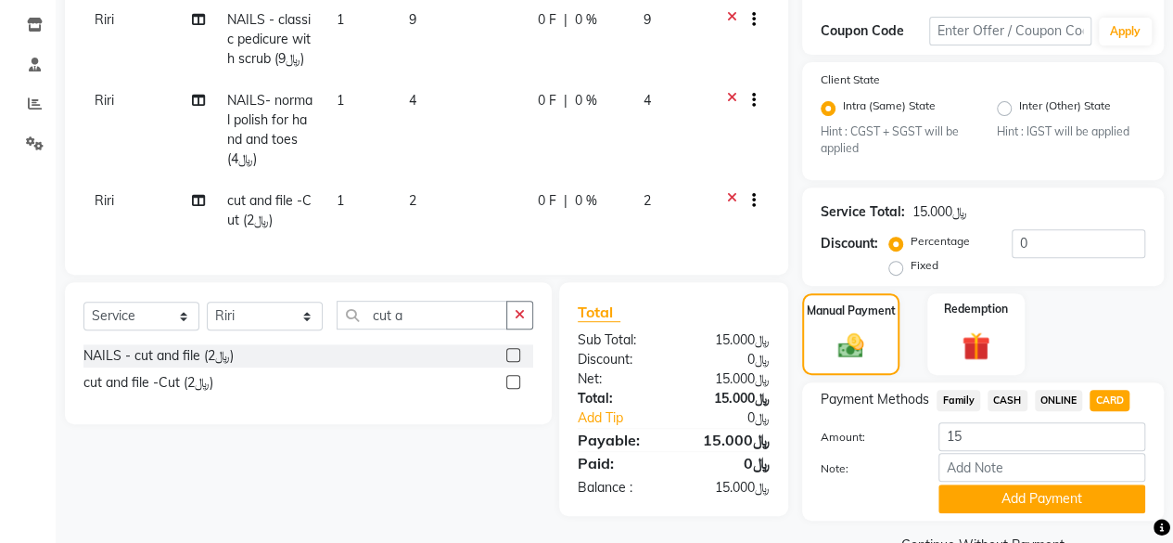
scroll to position [349, 0]
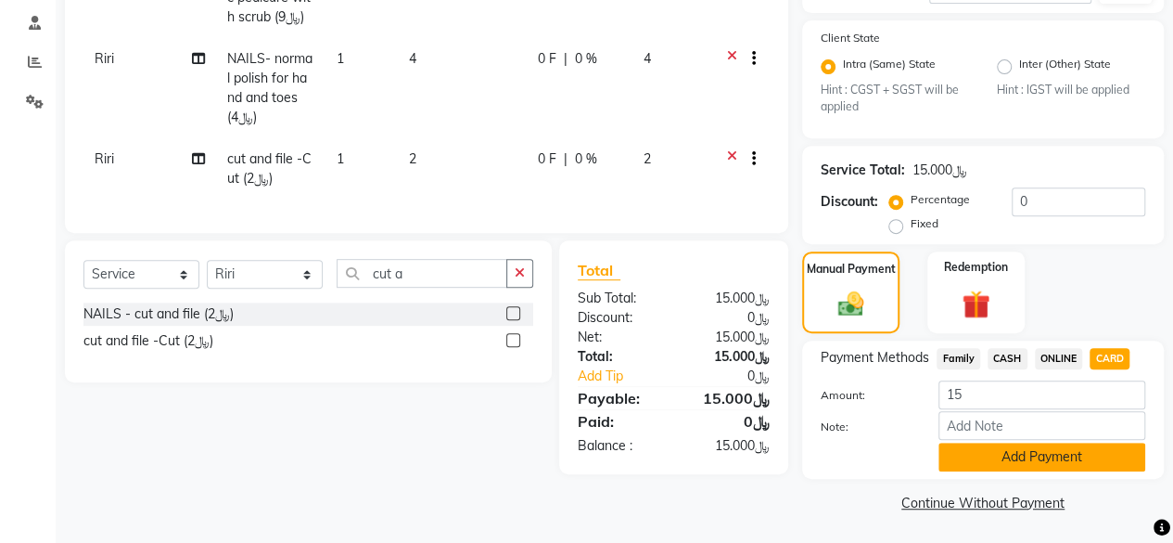
click at [997, 446] on button "Add Payment" at bounding box center [1042, 456] width 207 height 29
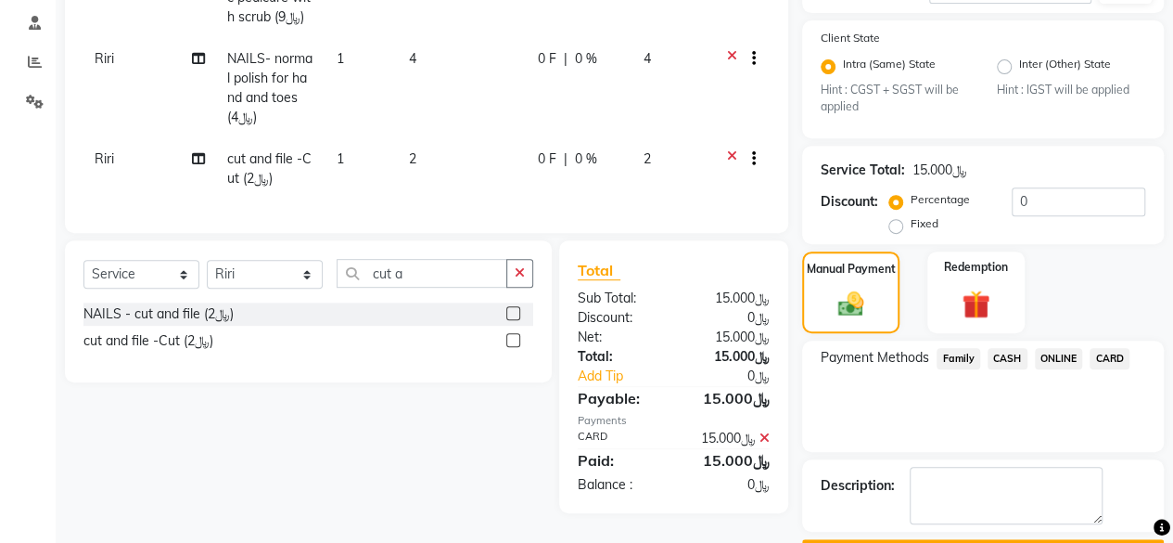
scroll to position [399, 0]
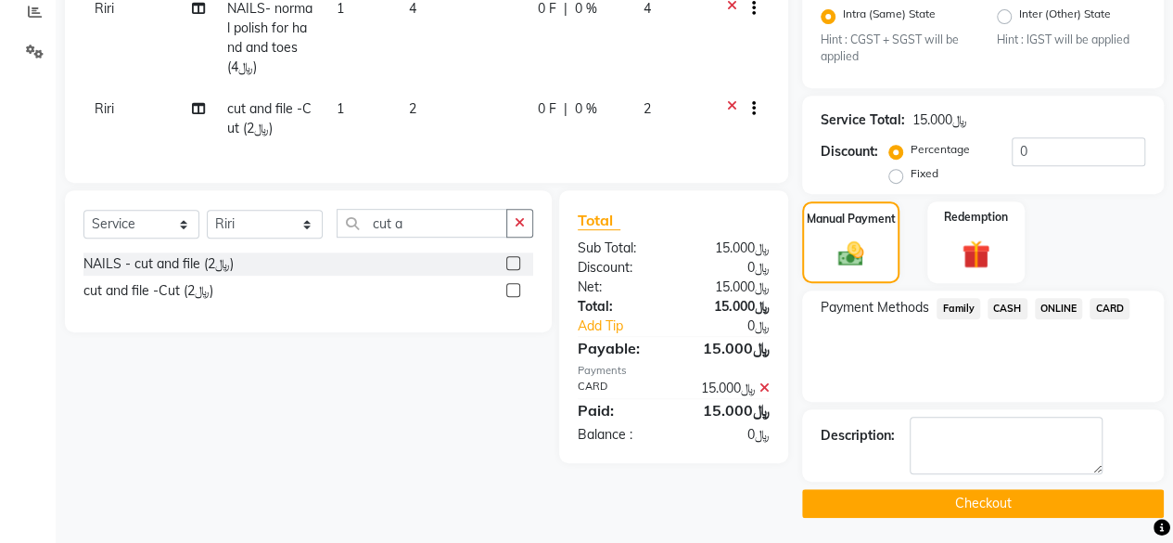
click at [972, 496] on button "Checkout" at bounding box center [983, 503] width 362 height 29
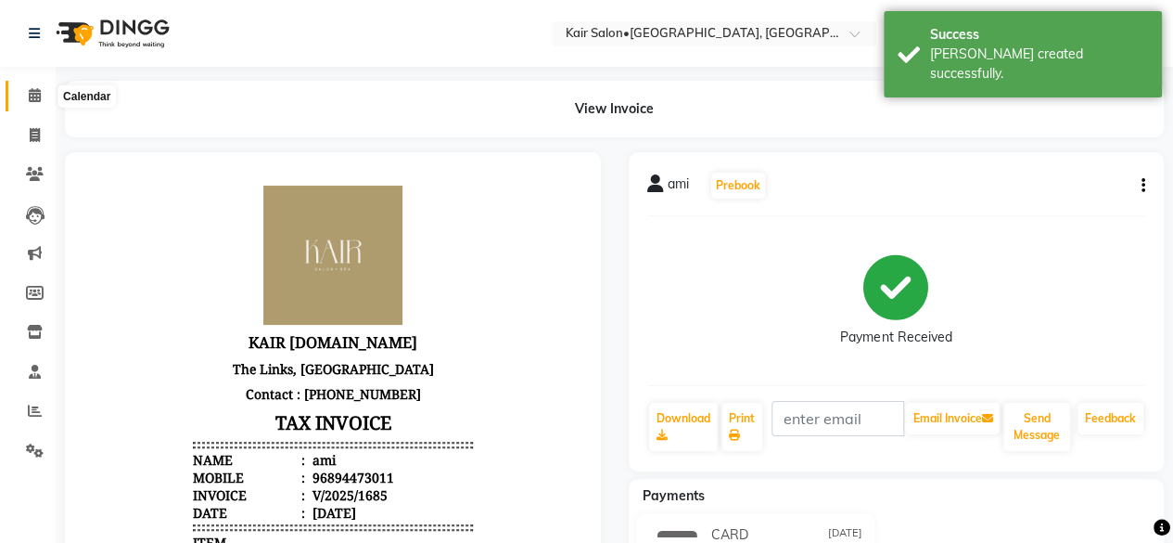
click at [37, 98] on icon at bounding box center [35, 95] width 12 height 14
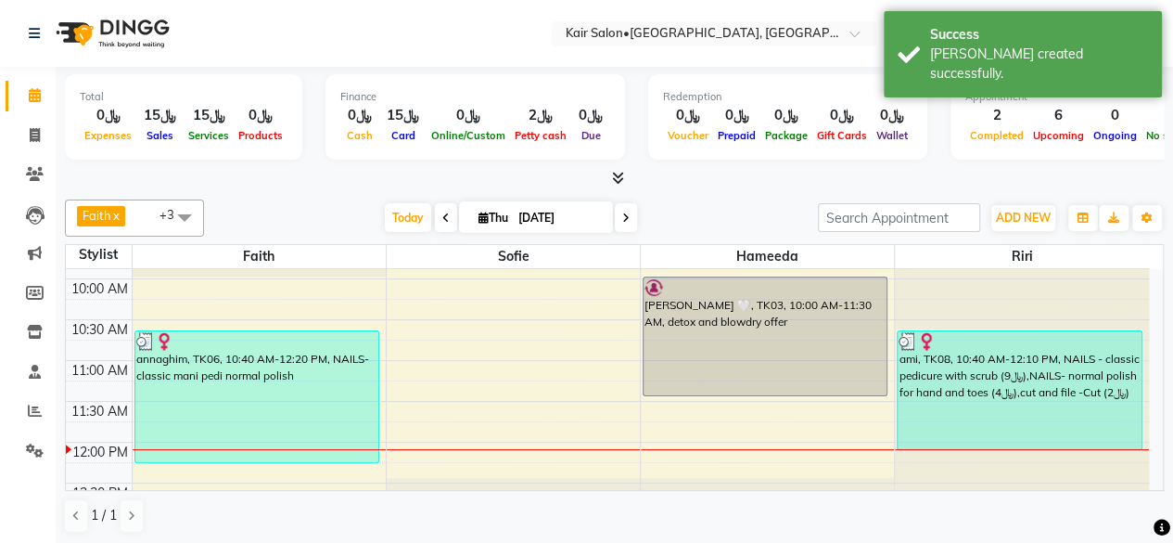
scroll to position [93, 0]
